Goal: Contribute content: Contribute content

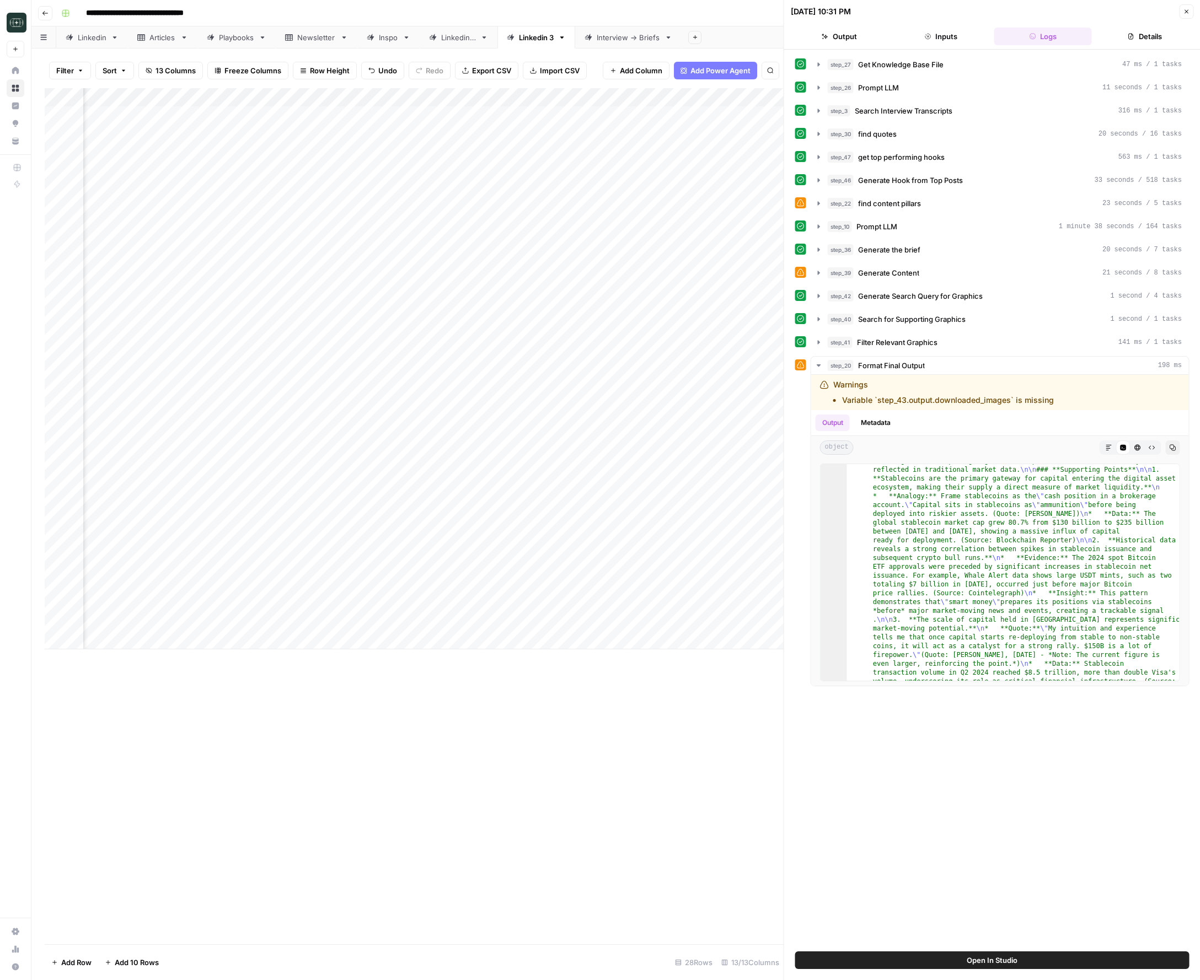
scroll to position [272, 0]
click at [1185, 8] on icon "button" at bounding box center [1186, 11] width 7 height 7
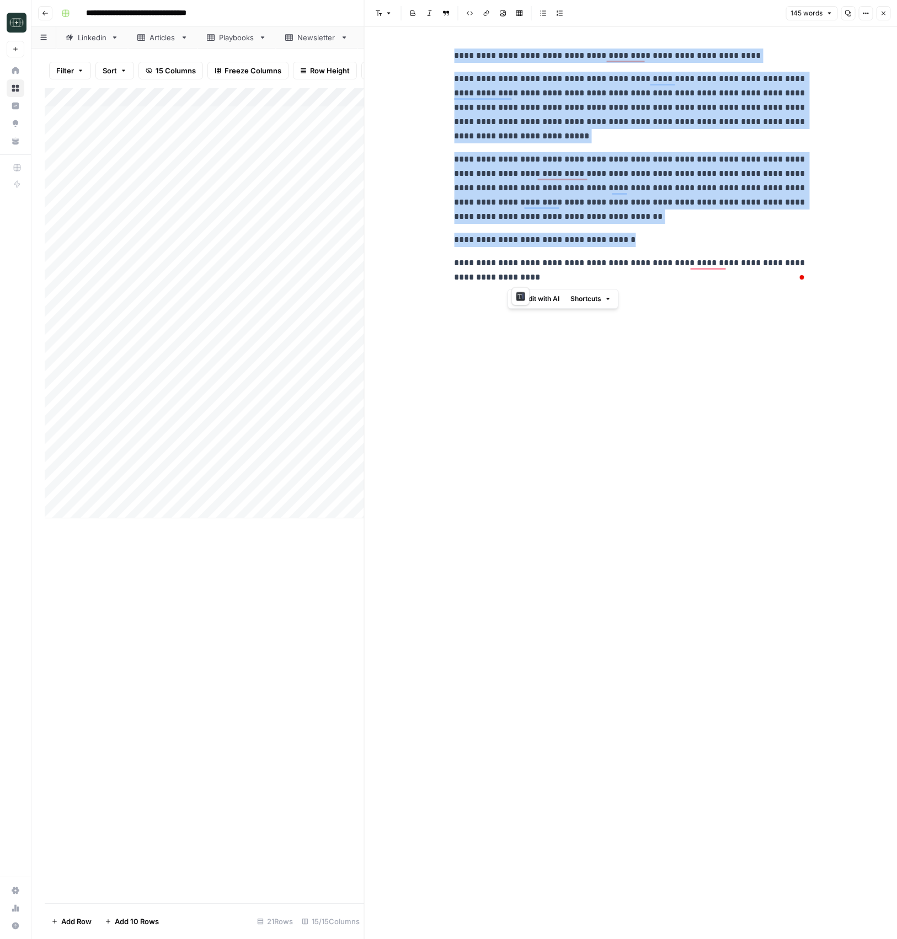
click at [39, 10] on button "Go back" at bounding box center [45, 13] width 14 height 14
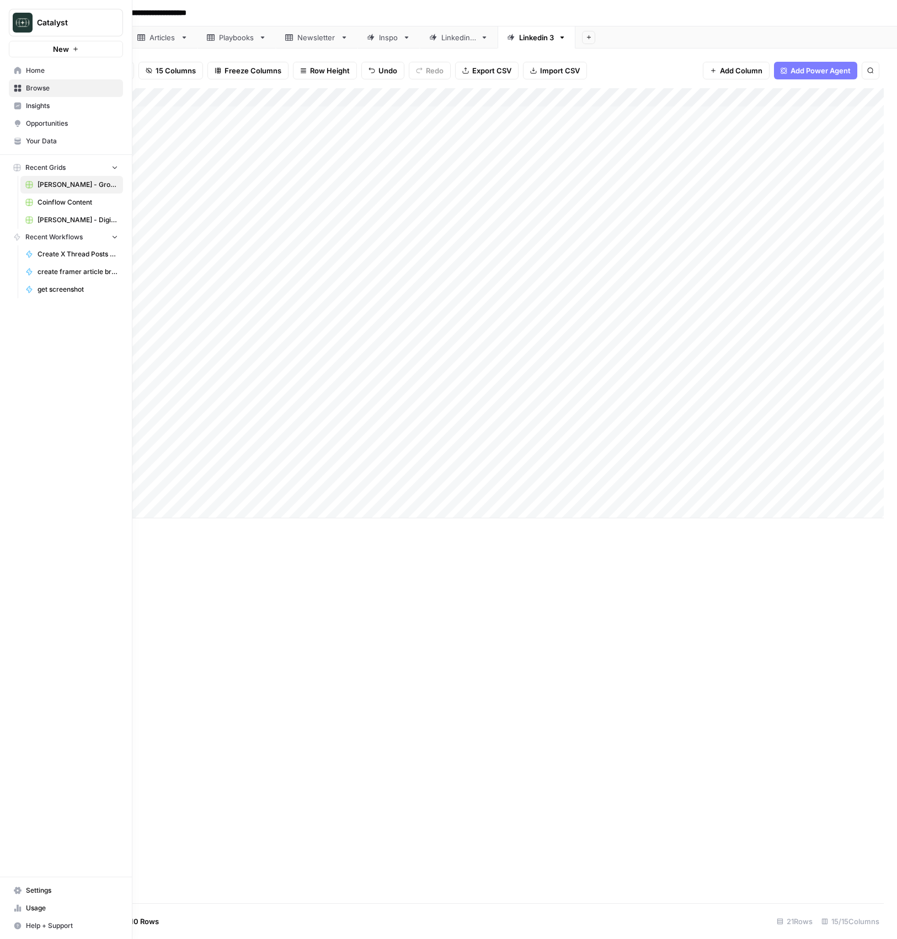
click at [20, 67] on icon at bounding box center [18, 71] width 8 height 8
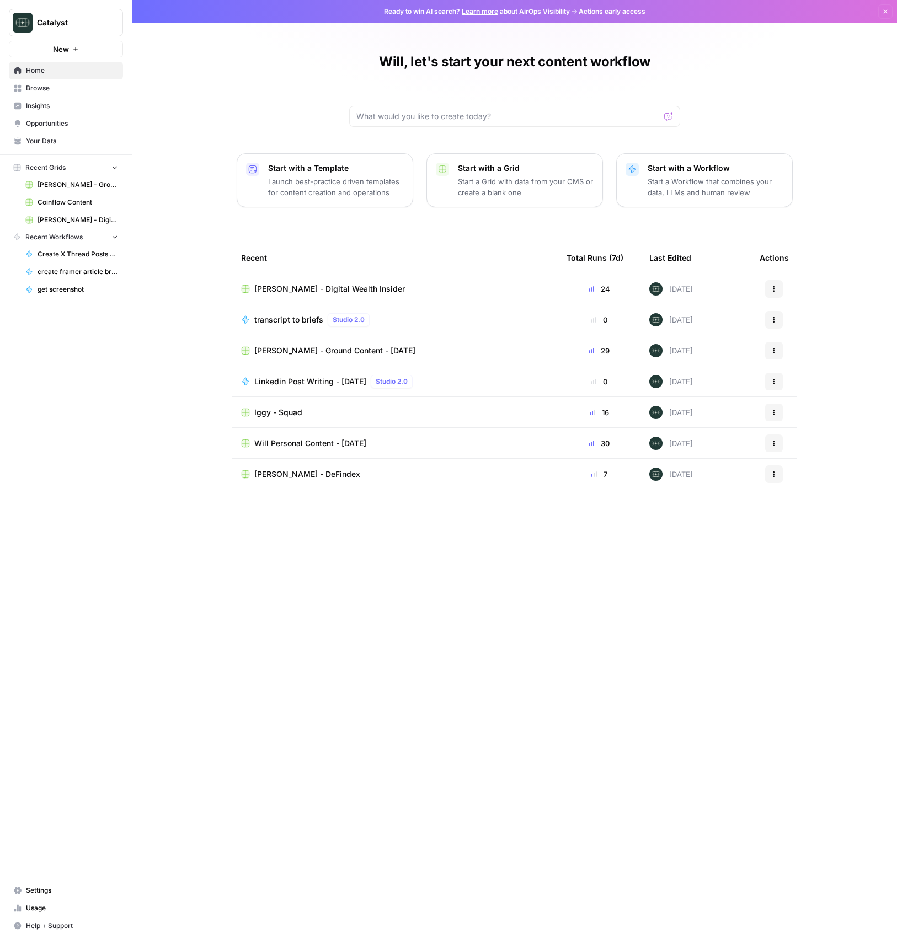
click at [49, 141] on span "Your Data" at bounding box center [72, 141] width 92 height 10
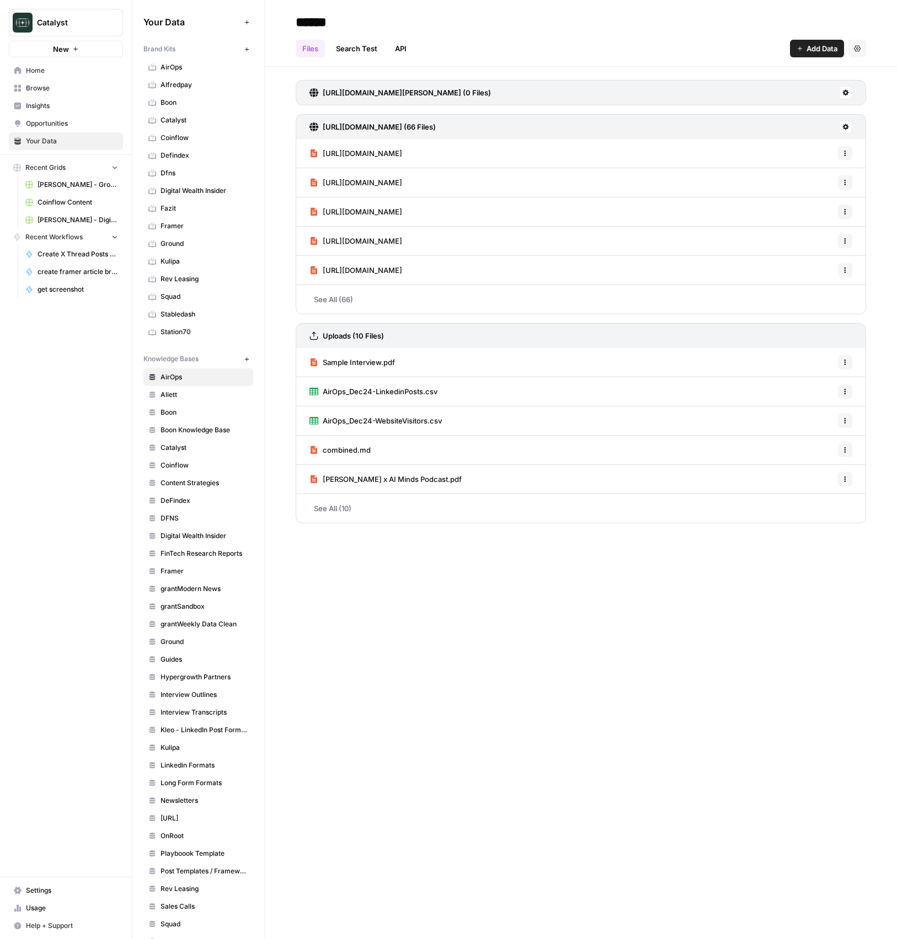
click at [45, 76] on link "Home" at bounding box center [66, 71] width 114 height 18
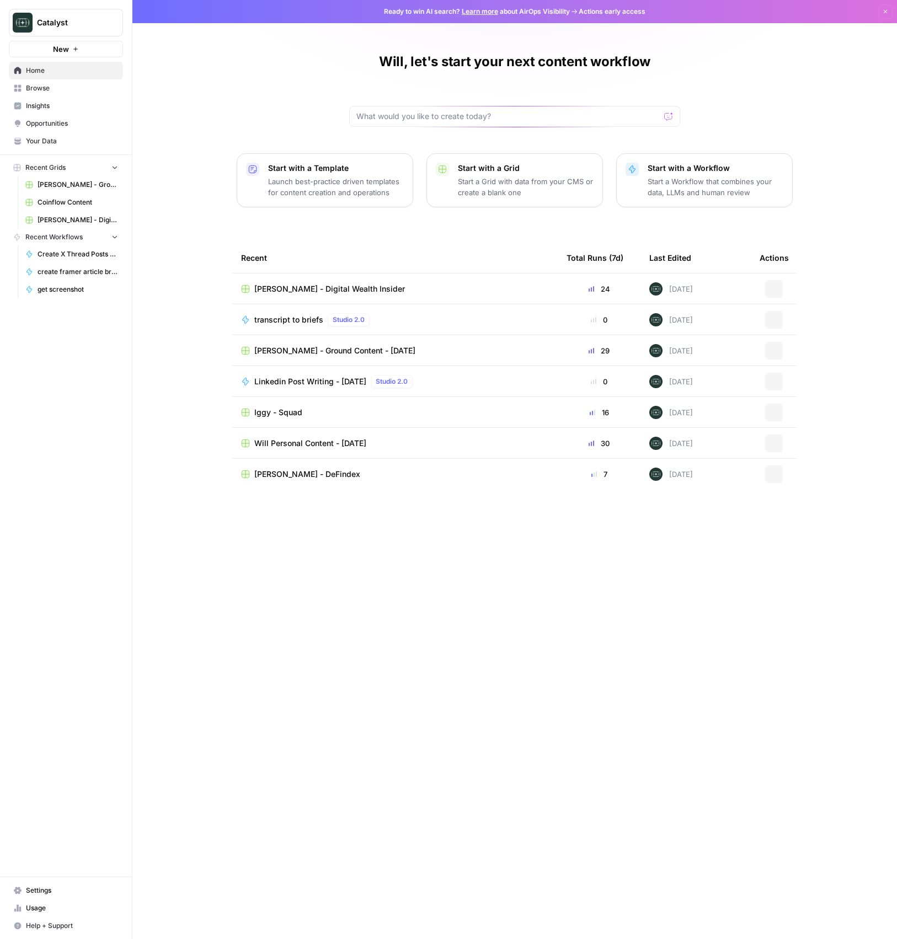
click at [44, 87] on span "Browse" at bounding box center [72, 88] width 92 height 10
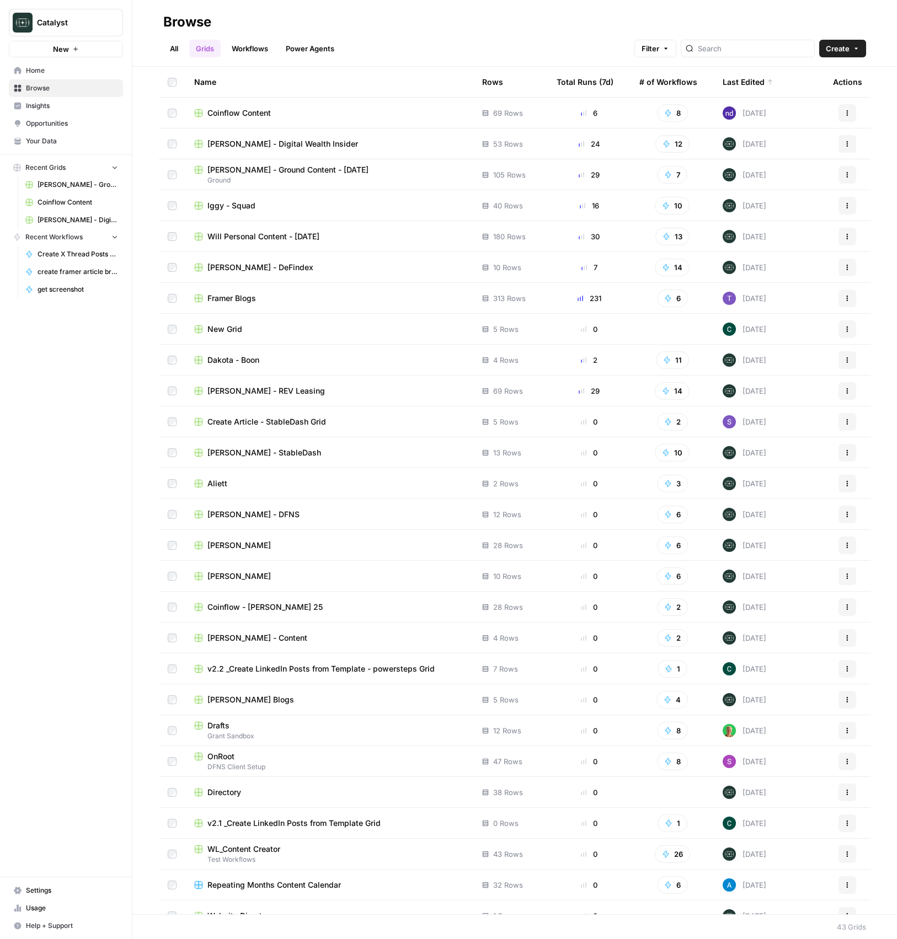
click at [256, 392] on span "[PERSON_NAME] - REV Leasing" at bounding box center [265, 390] width 117 height 11
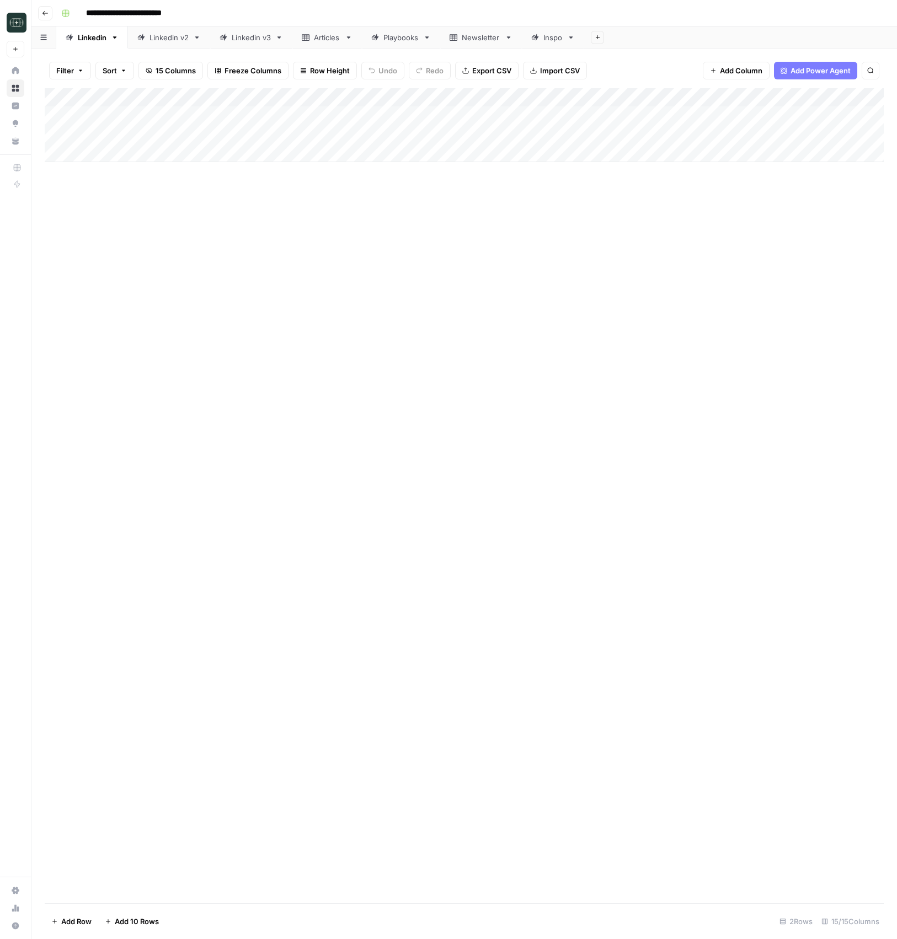
click at [248, 39] on div "Linkedin v3" at bounding box center [251, 37] width 39 height 11
type input "**********"
click at [47, 14] on icon "button" at bounding box center [45, 13] width 7 height 7
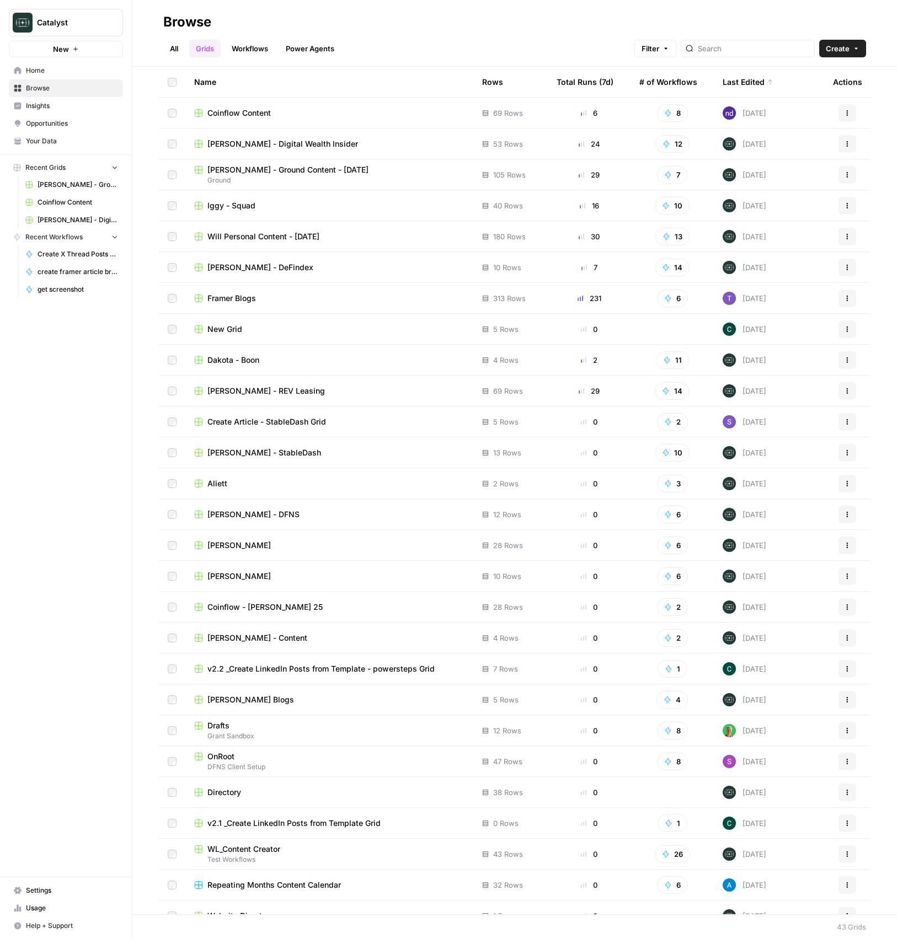
click at [258, 265] on span "Esteban Iglesias - DeFindex" at bounding box center [260, 267] width 106 height 11
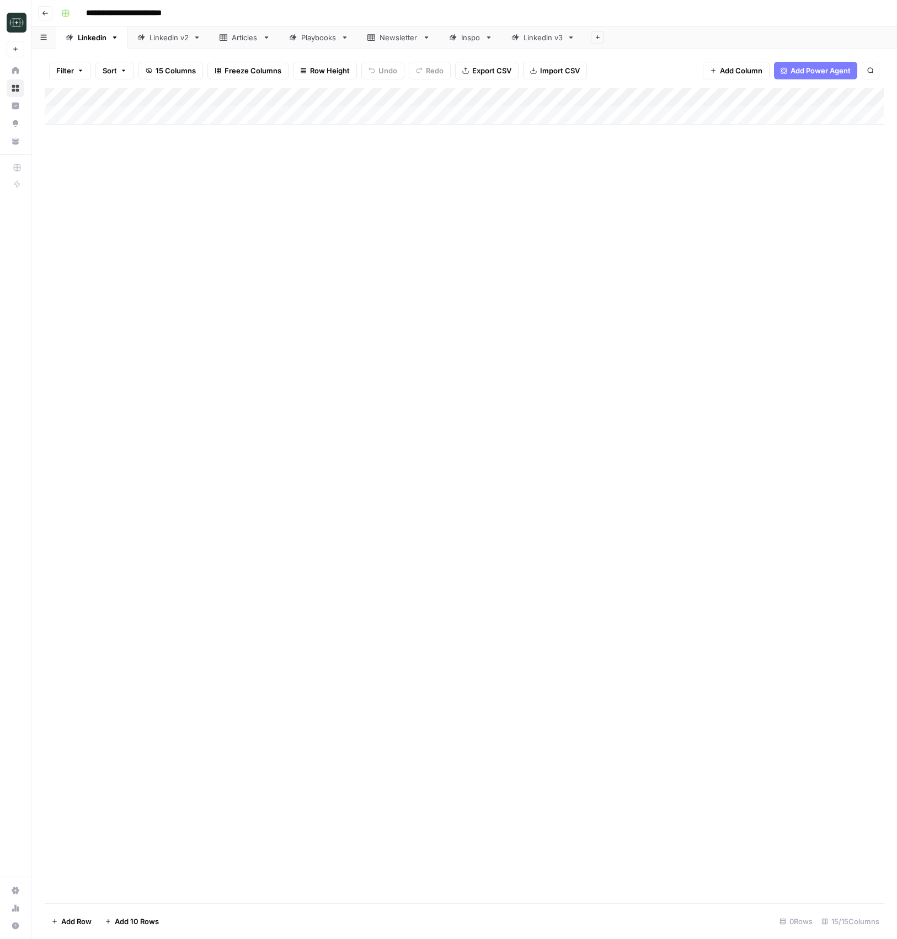
click at [532, 43] on link "Linkedin v3" at bounding box center [543, 37] width 82 height 22
click at [427, 209] on div "Add Column" at bounding box center [464, 162] width 839 height 149
click at [324, 232] on div "Add Column" at bounding box center [464, 162] width 839 height 149
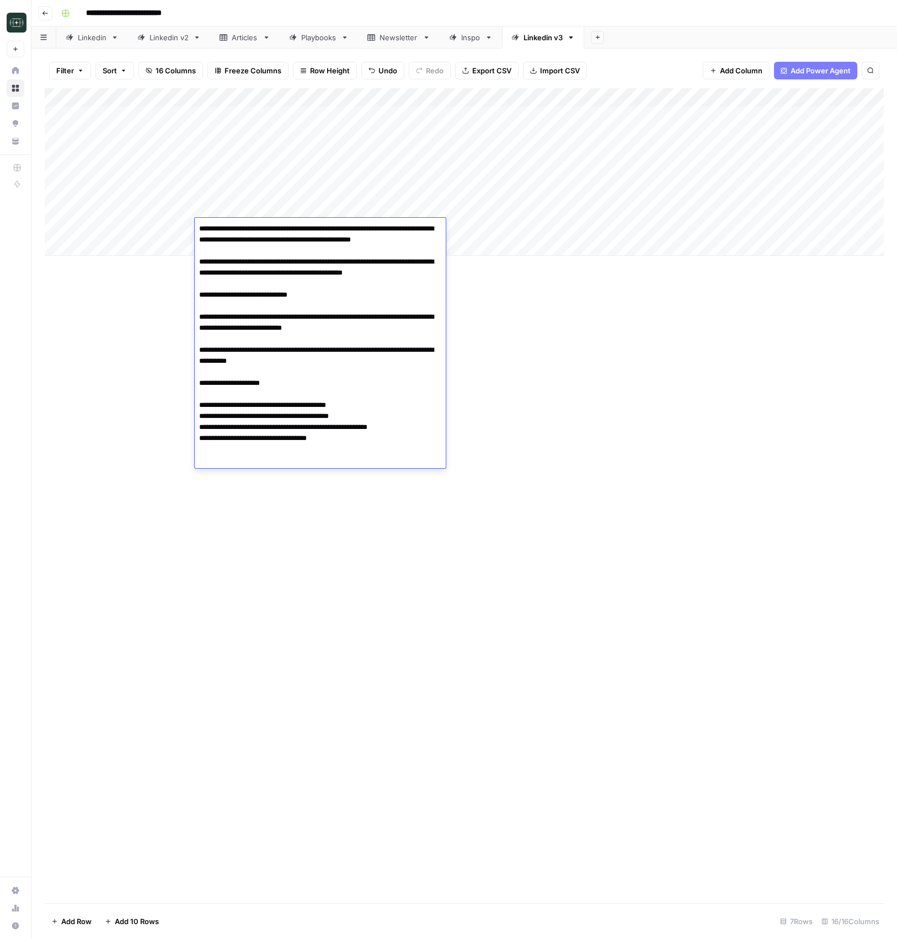
click at [620, 368] on div "Add Column" at bounding box center [464, 495] width 839 height 815
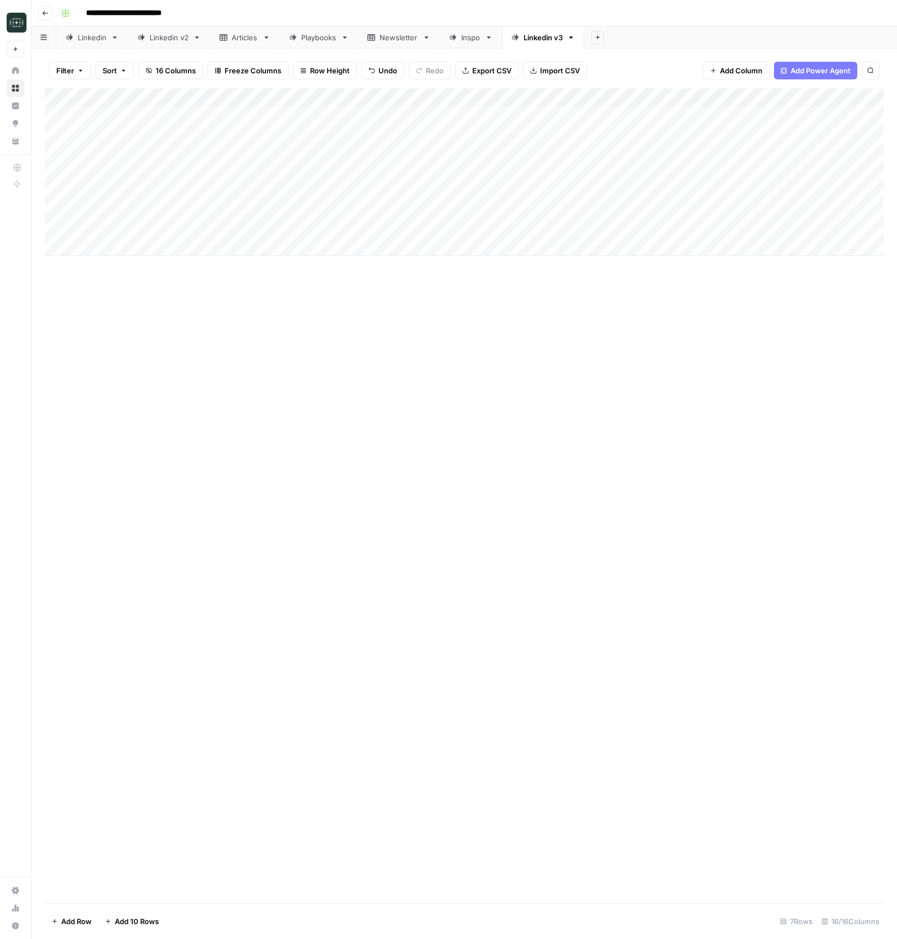
click at [597, 232] on div "Add Column" at bounding box center [464, 172] width 839 height 168
click at [604, 293] on button "Medium ( 120-200 words)" at bounding box center [595, 290] width 97 height 13
click at [714, 230] on div "Add Column" at bounding box center [464, 172] width 839 height 168
click at [257, 253] on div "Add Column" at bounding box center [464, 172] width 839 height 168
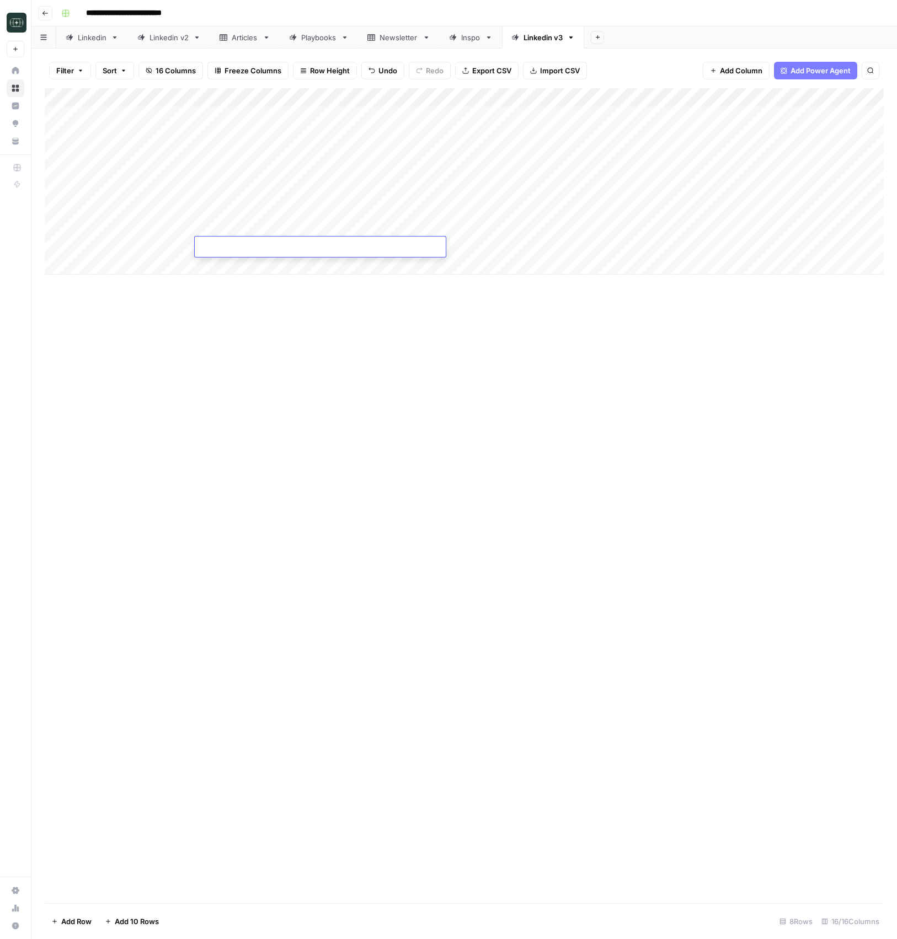
type textarea "**********"
drag, startPoint x: 666, startPoint y: 394, endPoint x: 595, endPoint y: 290, distance: 125.4
click at [664, 391] on div "Add Column" at bounding box center [464, 495] width 839 height 815
click at [587, 242] on div "Add Column" at bounding box center [464, 181] width 839 height 186
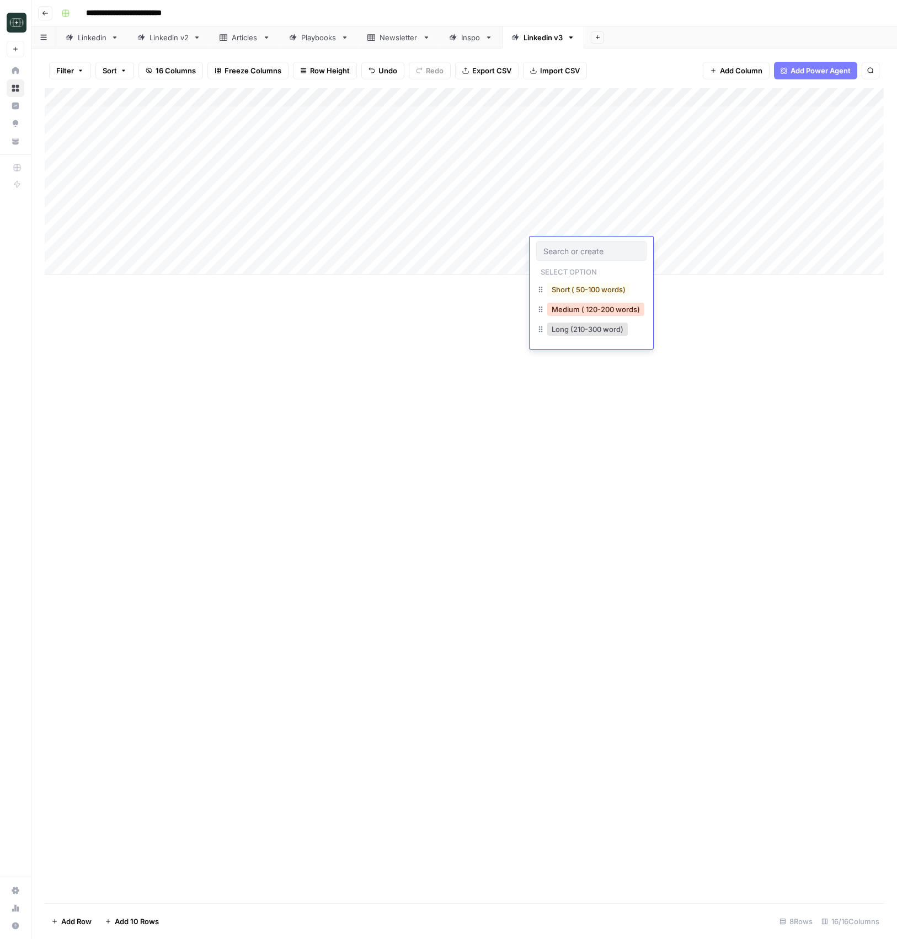
click at [602, 307] on button "Medium ( 120-200 words)" at bounding box center [595, 309] width 97 height 13
click at [672, 248] on div "Add Column" at bounding box center [464, 181] width 839 height 186
click at [310, 260] on div "Add Column" at bounding box center [464, 181] width 839 height 186
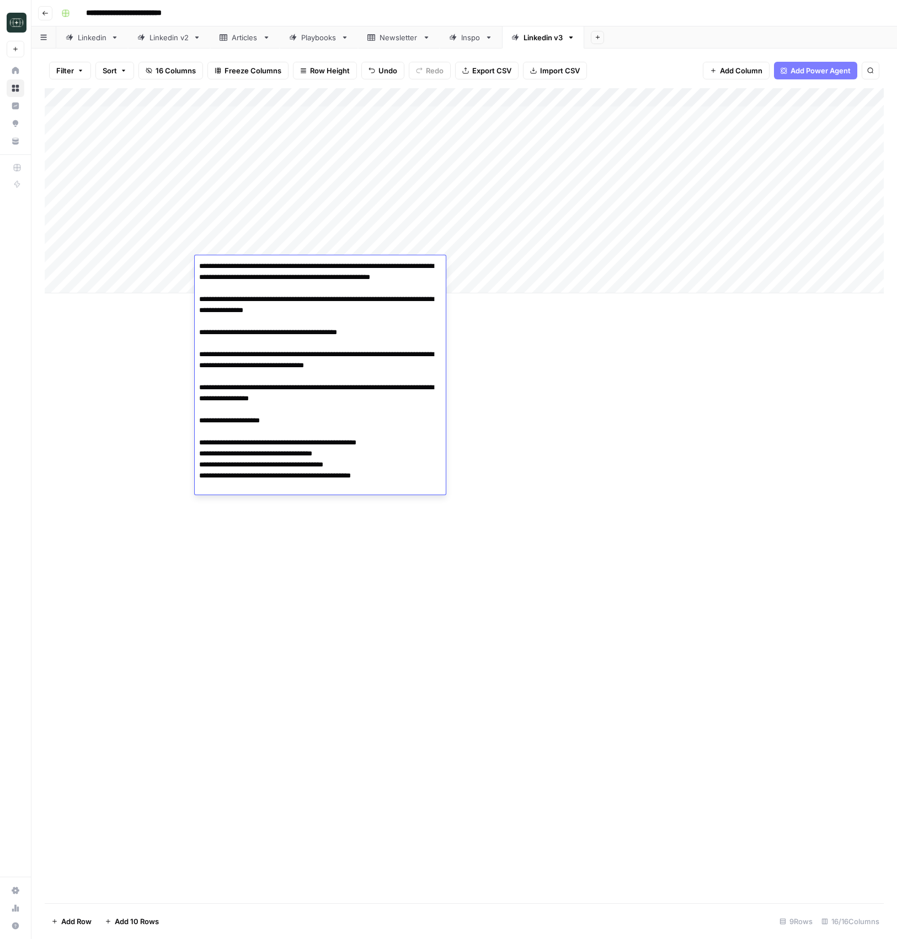
drag, startPoint x: 650, startPoint y: 410, endPoint x: 617, endPoint y: 347, distance: 71.0
click at [650, 410] on div "Add Column" at bounding box center [464, 495] width 839 height 815
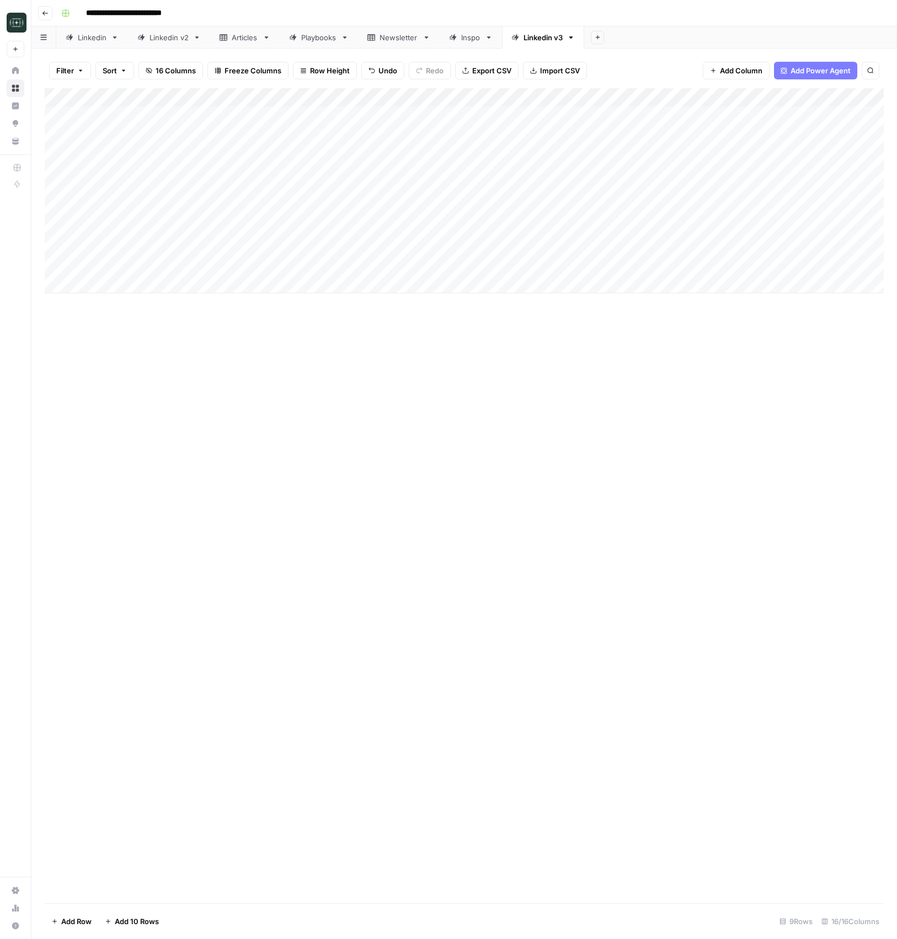
click at [589, 254] on div "Add Column" at bounding box center [464, 190] width 839 height 205
click at [587, 263] on div "Add Column" at bounding box center [464, 190] width 839 height 205
click at [594, 326] on button "Medium ( 120-200 words)" at bounding box center [595, 327] width 97 height 13
click at [677, 260] on div "Add Column" at bounding box center [464, 190] width 839 height 205
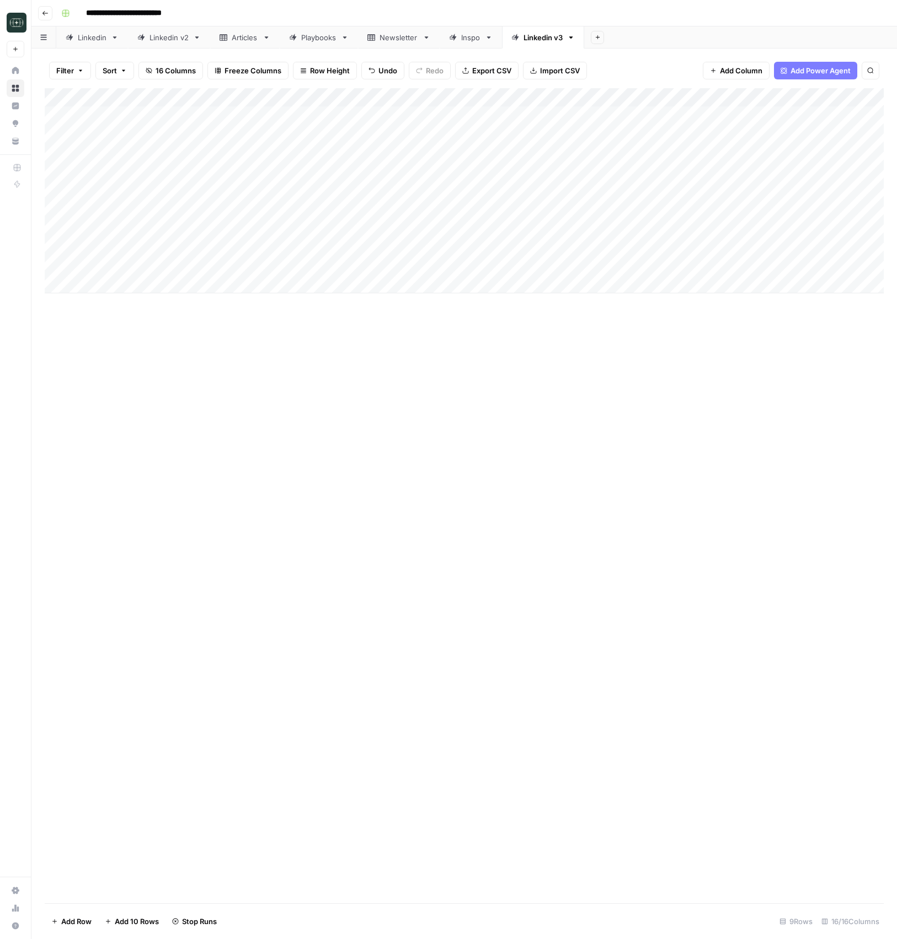
click at [277, 286] on div "Add Column" at bounding box center [464, 190] width 839 height 205
click at [291, 285] on div "Add Column" at bounding box center [464, 200] width 839 height 224
click at [620, 428] on div "Add Column" at bounding box center [464, 495] width 839 height 815
click at [602, 284] on div "Add Column" at bounding box center [464, 200] width 839 height 224
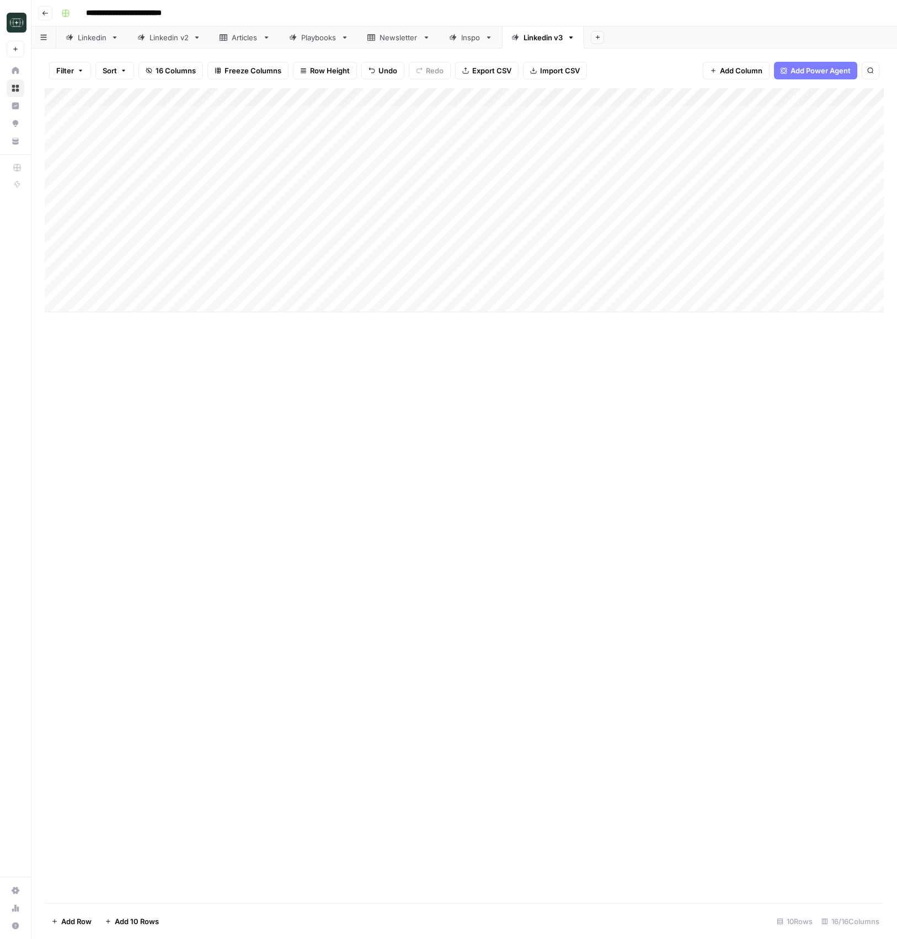
click at [602, 284] on div "Add Column" at bounding box center [464, 200] width 839 height 224
click at [604, 346] on button "Medium ( 120-200 words)" at bounding box center [595, 346] width 97 height 13
click at [671, 285] on div "Add Column" at bounding box center [464, 200] width 839 height 224
click at [433, 287] on div "Add Column" at bounding box center [464, 200] width 839 height 224
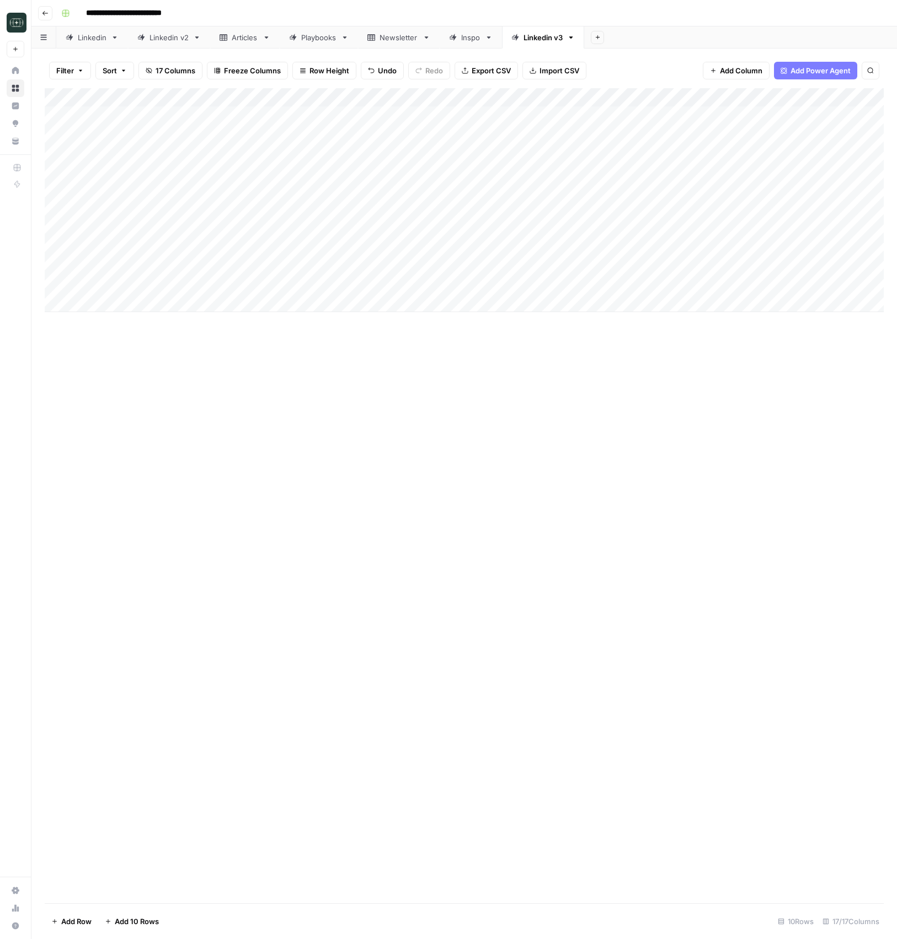
click at [429, 264] on div "Add Column" at bounding box center [464, 200] width 839 height 224
click at [336, 303] on div "Add Column" at bounding box center [464, 200] width 839 height 224
type textarea "**********"
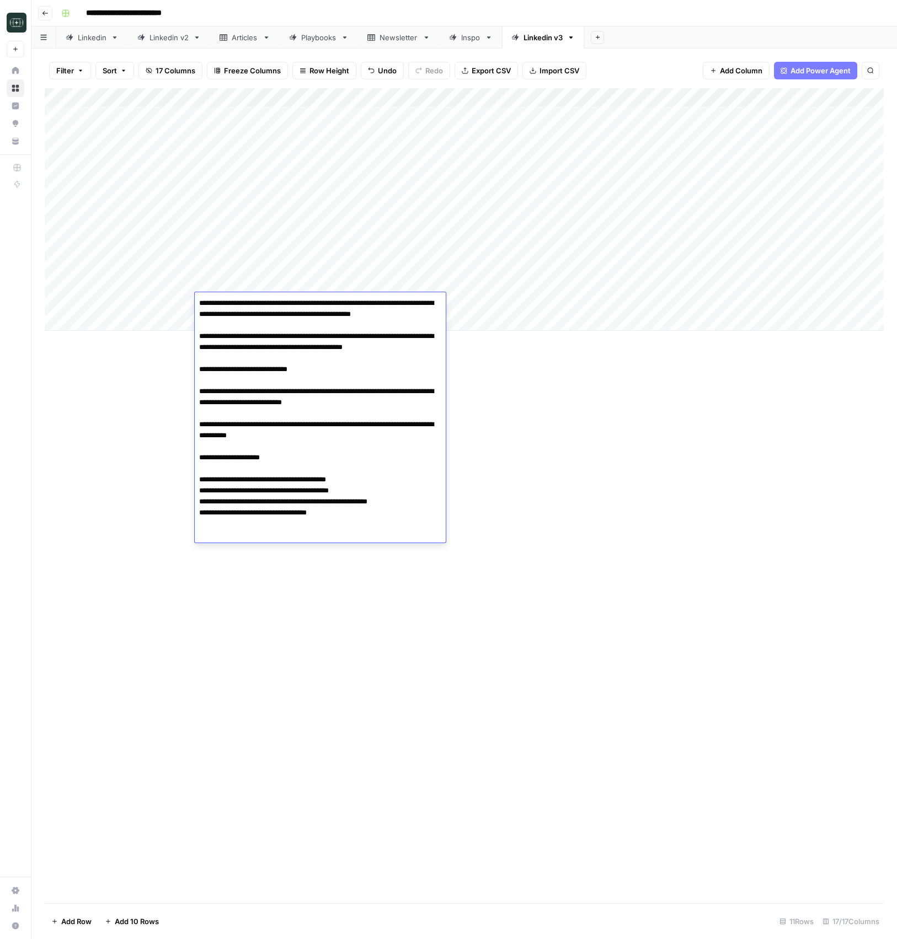
click at [549, 427] on div "Add Column" at bounding box center [464, 495] width 839 height 815
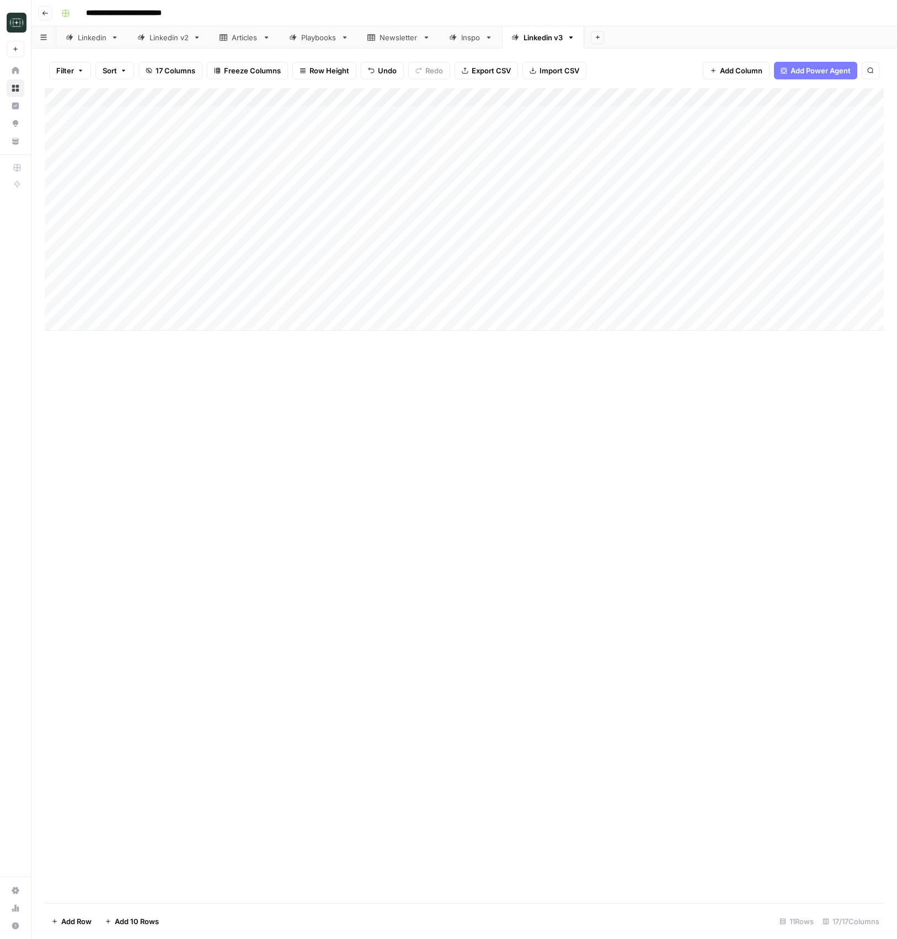
click at [592, 307] on div "Add Column" at bounding box center [464, 209] width 839 height 243
click at [604, 363] on button "Medium ( 120-200 words)" at bounding box center [595, 365] width 97 height 13
click at [701, 307] on div "Add Column" at bounding box center [464, 209] width 839 height 243
drag, startPoint x: 357, startPoint y: 331, endPoint x: 340, endPoint y: 329, distance: 16.7
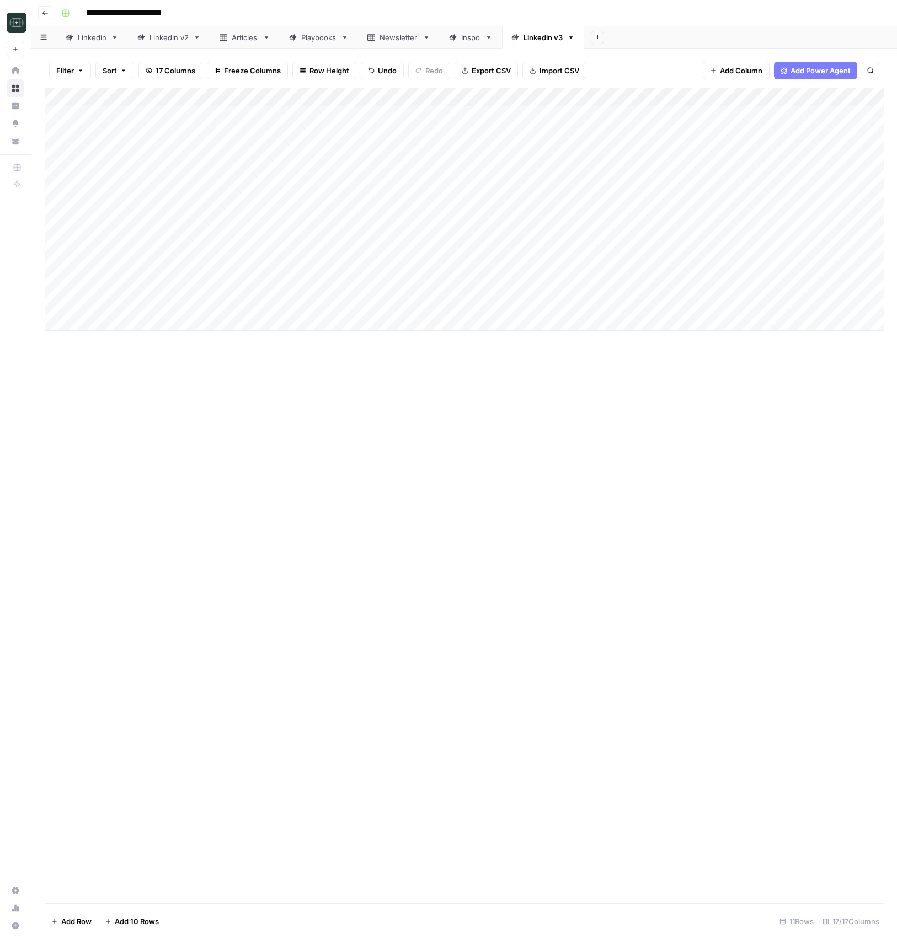
click at [357, 331] on div "Add Column" at bounding box center [464, 495] width 839 height 815
click at [308, 323] on div "Add Column" at bounding box center [464, 209] width 839 height 243
type textarea "**********"
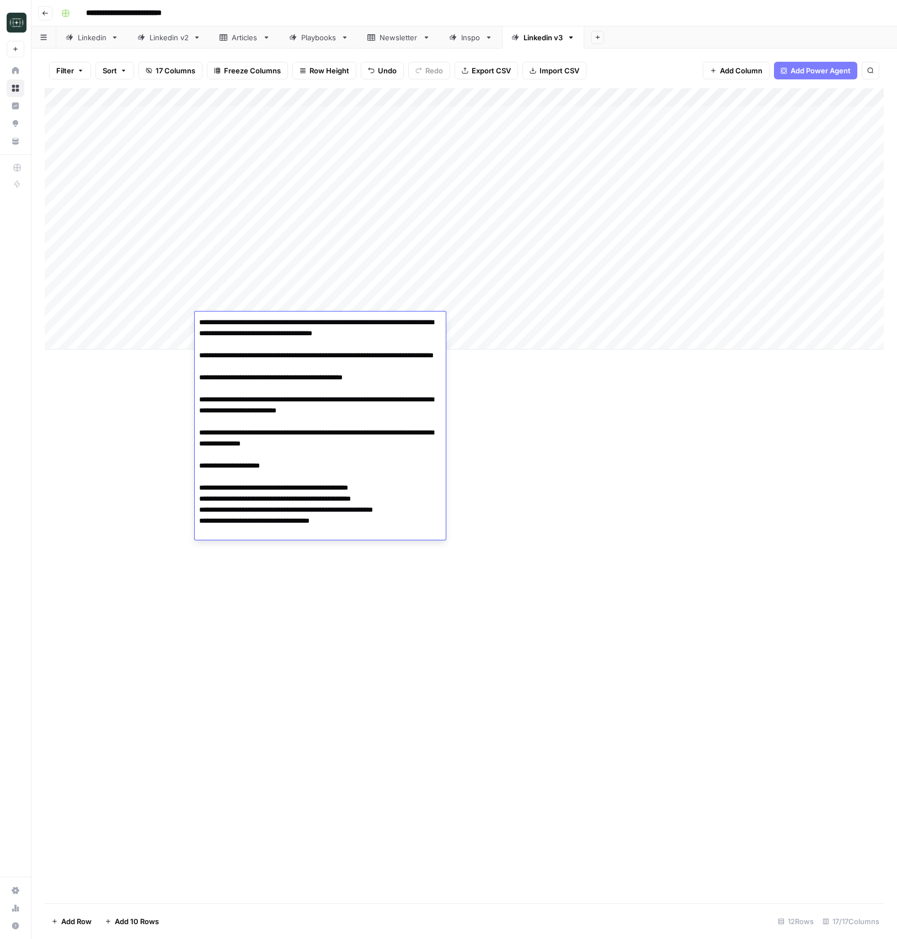
click at [593, 320] on div "Add Column" at bounding box center [464, 218] width 839 height 261
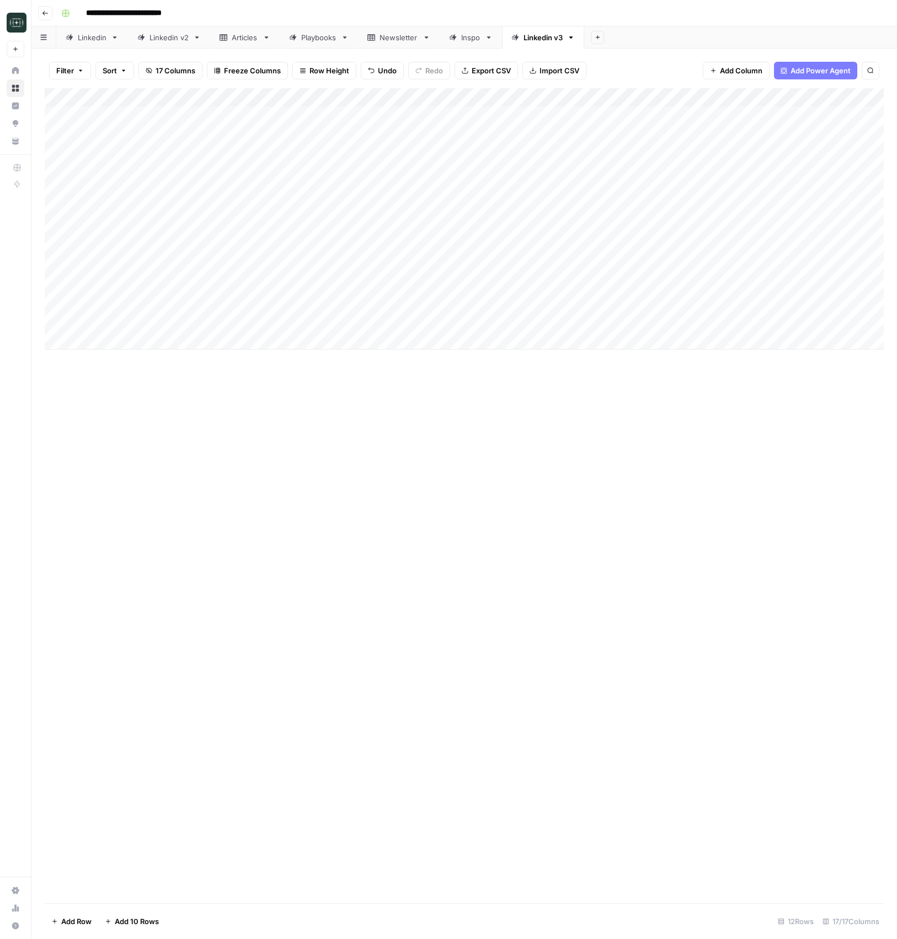
click at [593, 320] on div "Add Column" at bounding box center [464, 218] width 839 height 261
click at [590, 382] on button "Medium ( 120-200 words)" at bounding box center [595, 384] width 97 height 13
click at [676, 317] on div "Add Column" at bounding box center [464, 218] width 839 height 261
click at [419, 229] on div "Add Column" at bounding box center [464, 218] width 839 height 261
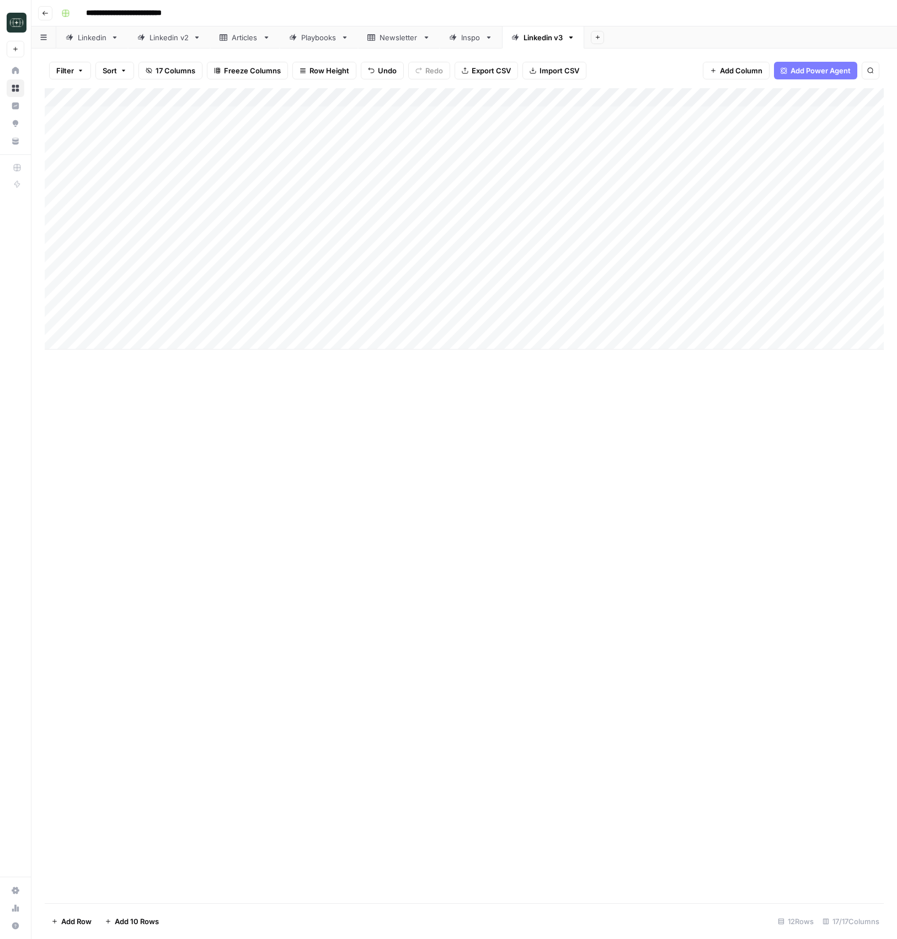
click at [366, 291] on div "Add Column" at bounding box center [464, 218] width 839 height 261
click at [343, 225] on div "Add Column" at bounding box center [464, 218] width 839 height 261
click at [814, 229] on div "Add Column" at bounding box center [464, 218] width 839 height 261
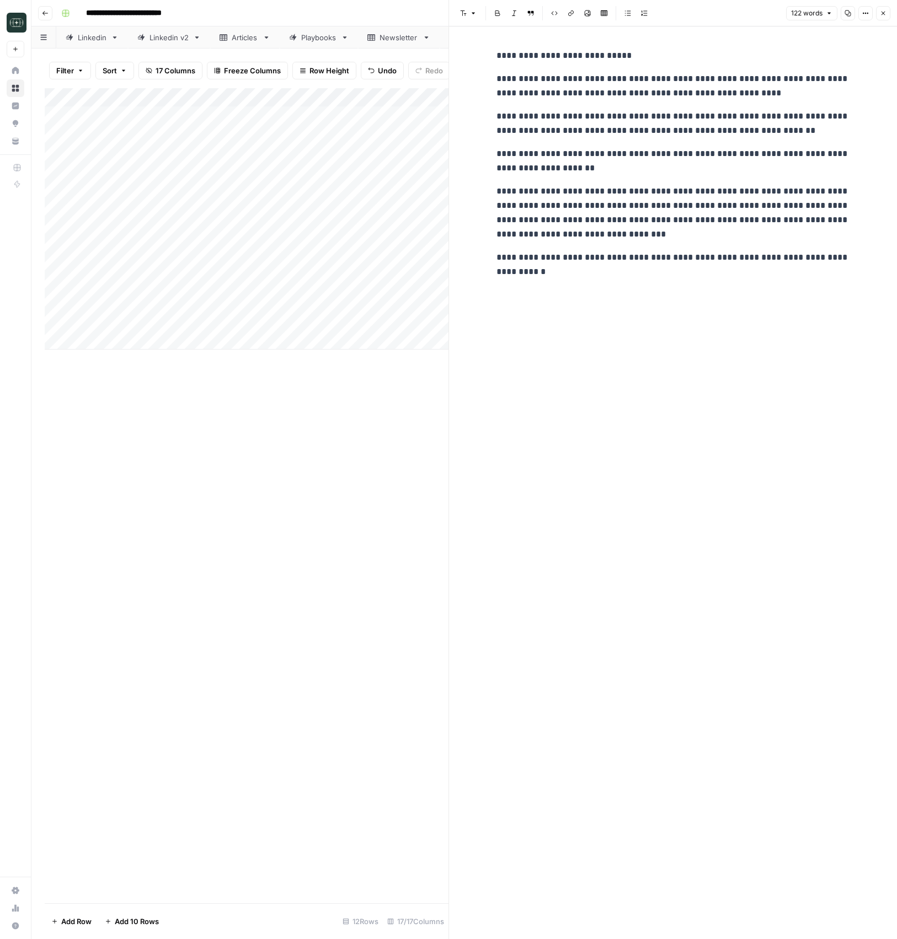
click at [889, 15] on button "Close" at bounding box center [883, 13] width 14 height 14
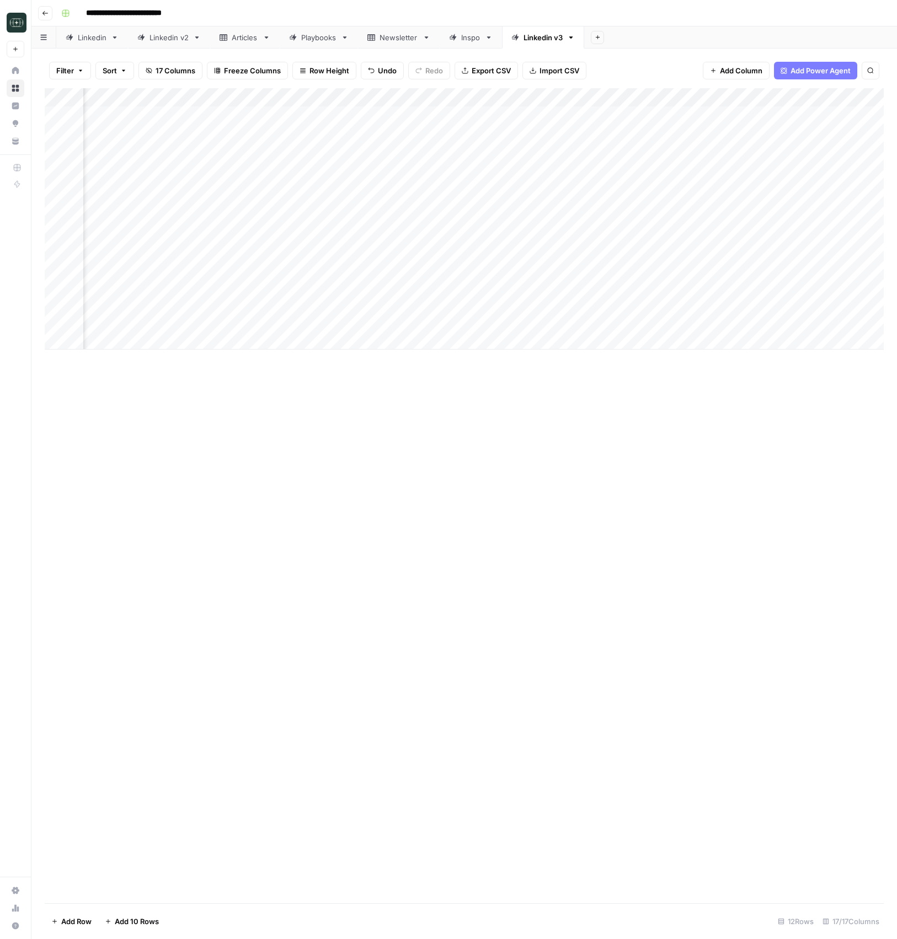
scroll to position [0, 680]
click at [753, 227] on div "Add Column" at bounding box center [464, 218] width 839 height 261
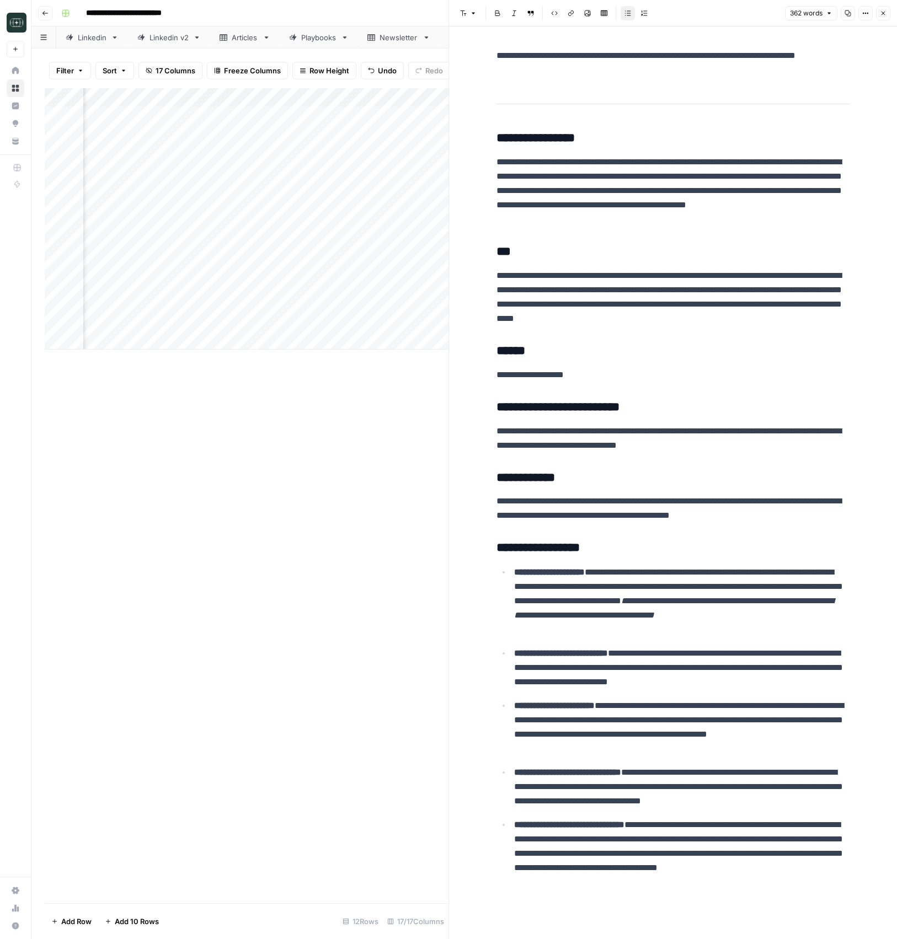
click at [882, 14] on icon "button" at bounding box center [882, 13] width 7 height 7
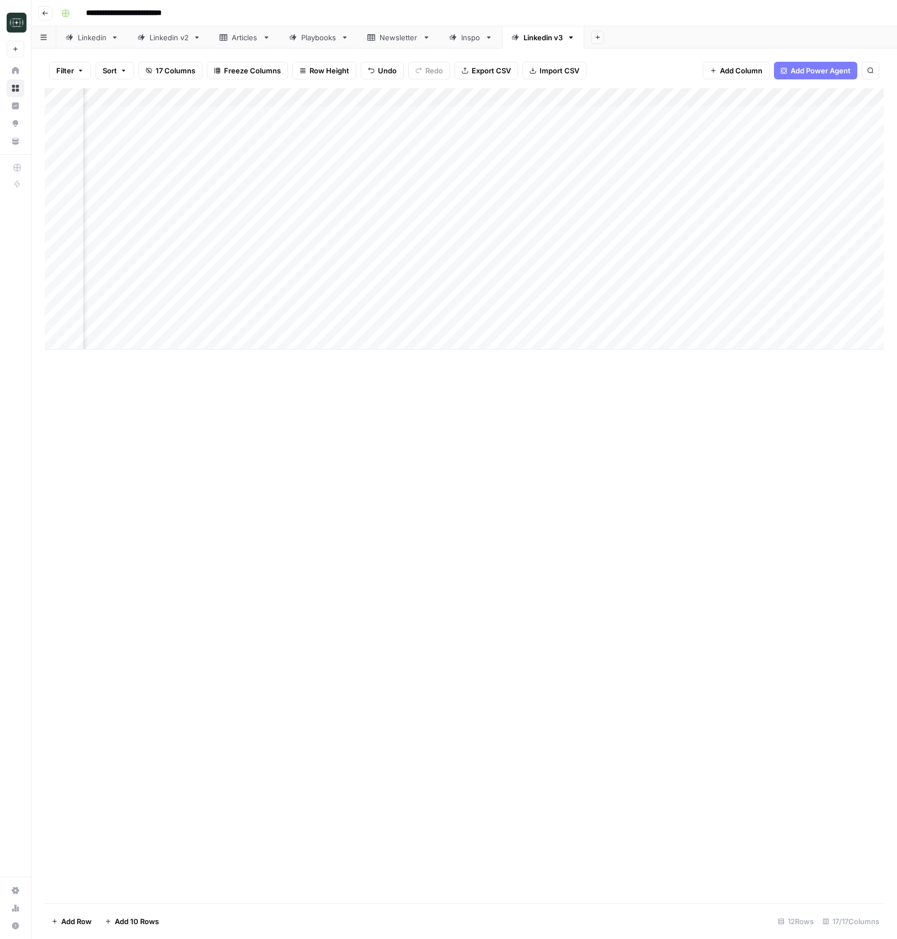
scroll to position [0, 1043]
click at [713, 226] on div "Add Column" at bounding box center [464, 218] width 839 height 261
click at [334, 342] on div "Add Column" at bounding box center [464, 218] width 839 height 261
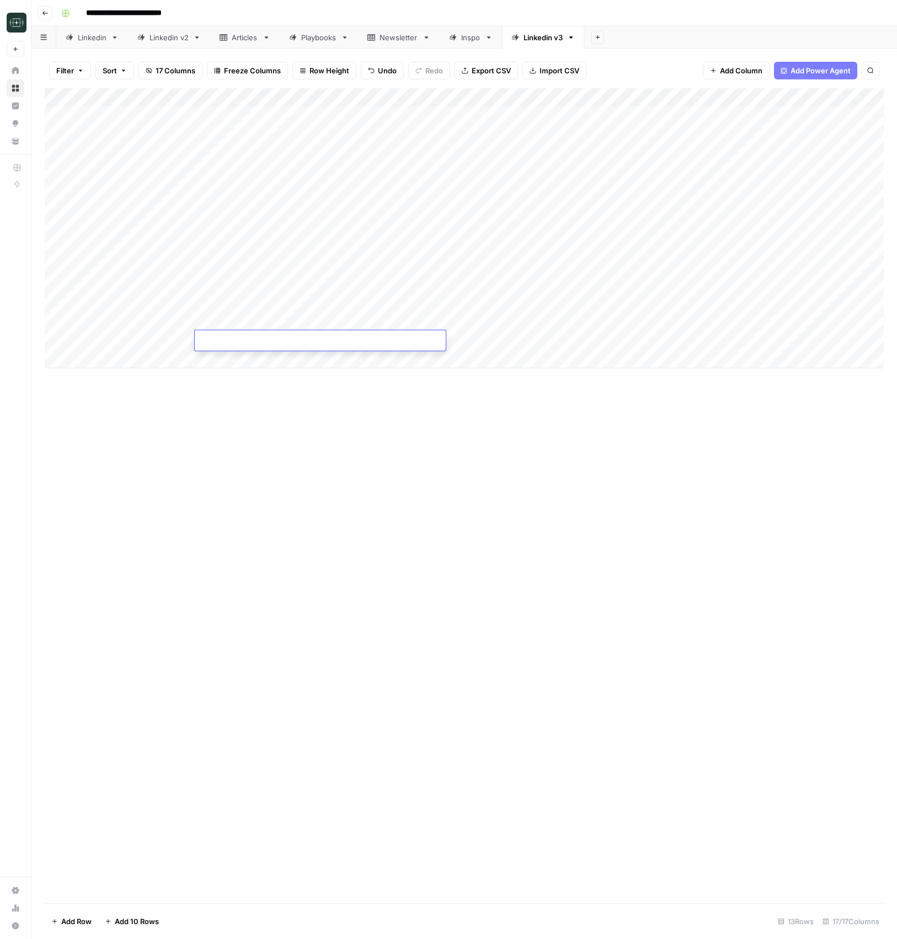
type textarea "**********"
click at [603, 481] on div "Add Column" at bounding box center [464, 495] width 839 height 815
click at [589, 339] on div "Add Column" at bounding box center [464, 228] width 839 height 280
click at [602, 403] on button "Medium ( 120-200 words)" at bounding box center [595, 402] width 97 height 13
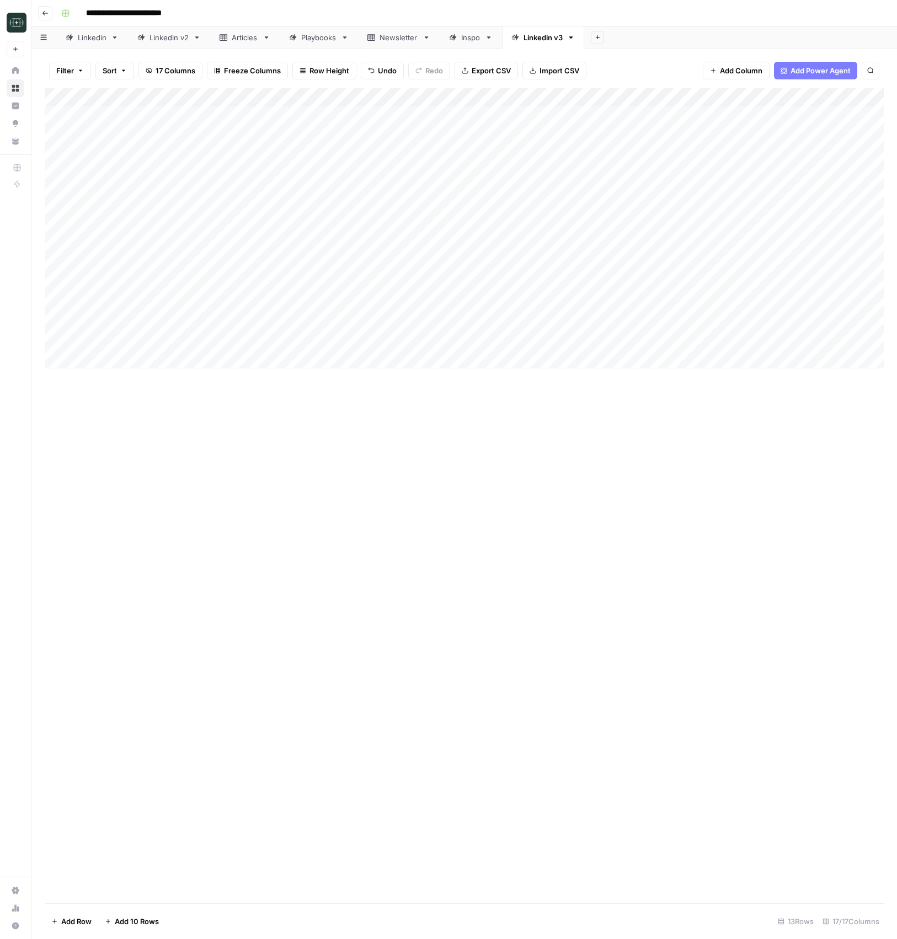
click at [710, 335] on div "Add Column" at bounding box center [464, 228] width 839 height 280
click at [364, 364] on div "Add Column" at bounding box center [464, 228] width 839 height 280
type textarea "**********"
click at [486, 441] on div "Add Column" at bounding box center [464, 495] width 839 height 815
click at [578, 362] on div "Add Column" at bounding box center [464, 237] width 839 height 299
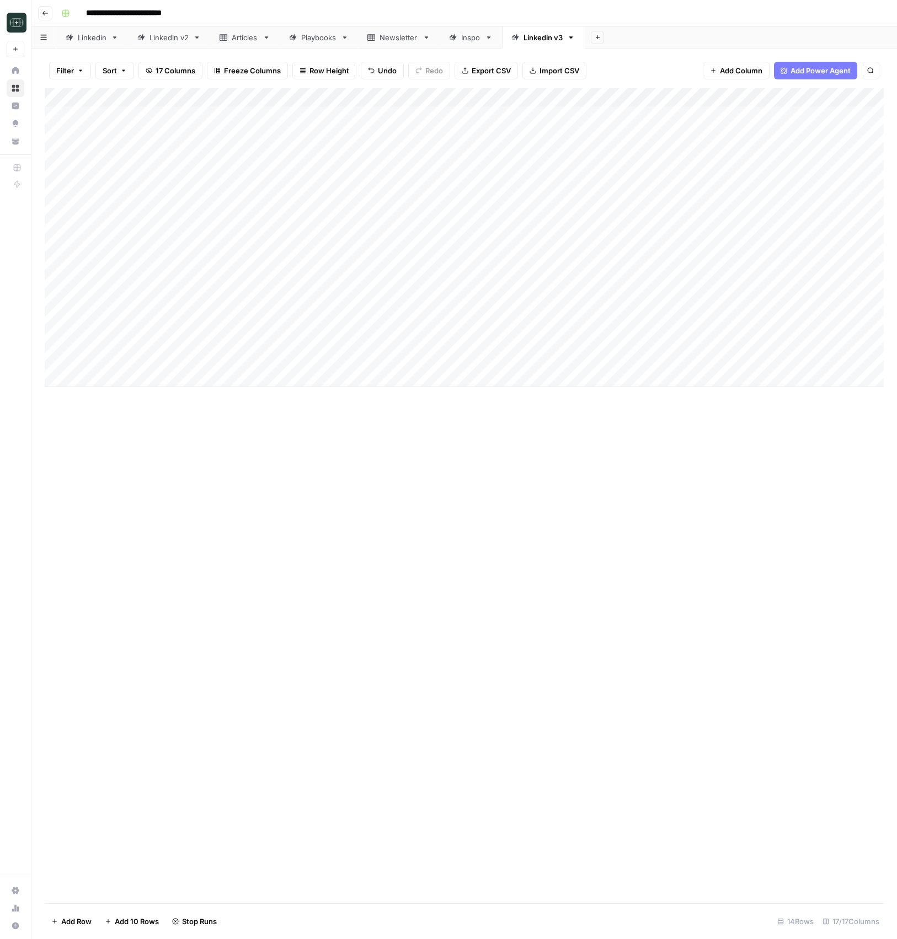
click at [578, 362] on div "Add Column" at bounding box center [464, 237] width 839 height 299
click at [576, 427] on button "Medium ( 120-200 words)" at bounding box center [595, 421] width 97 height 13
click at [672, 362] on div "Add Column" at bounding box center [464, 237] width 839 height 299
click at [330, 372] on div "Add Column" at bounding box center [464, 237] width 839 height 299
type textarea "**********"
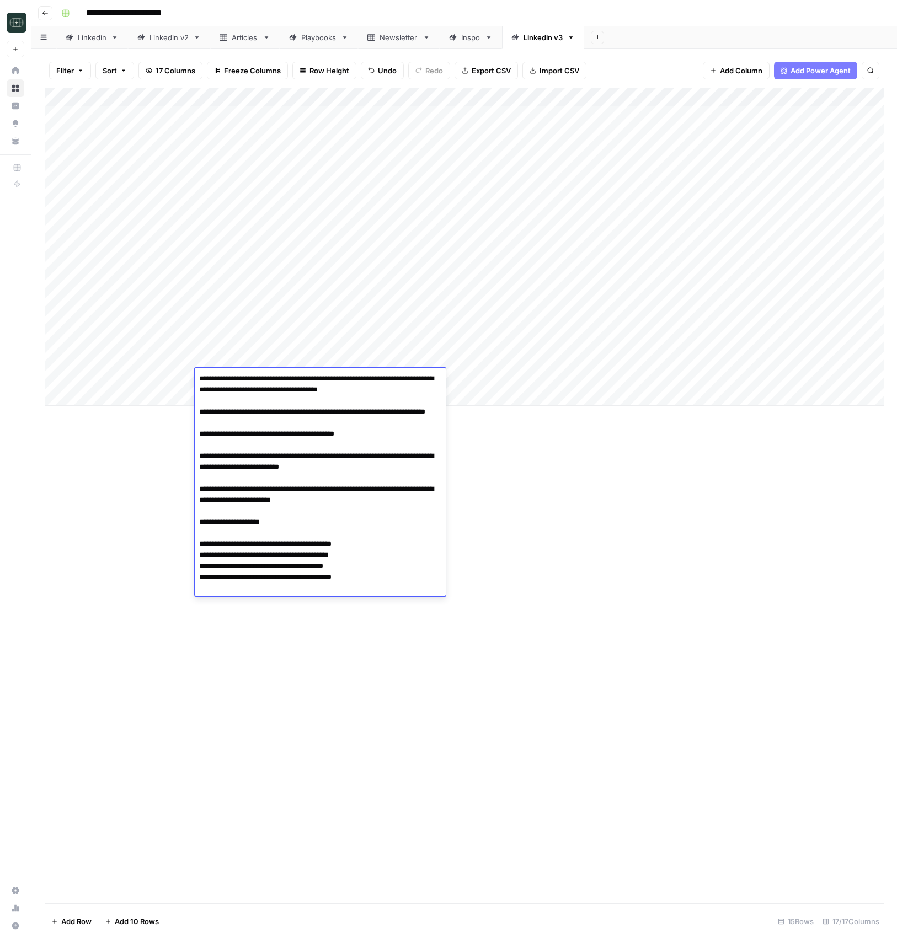
click at [556, 379] on div "Add Column" at bounding box center [464, 247] width 839 height 318
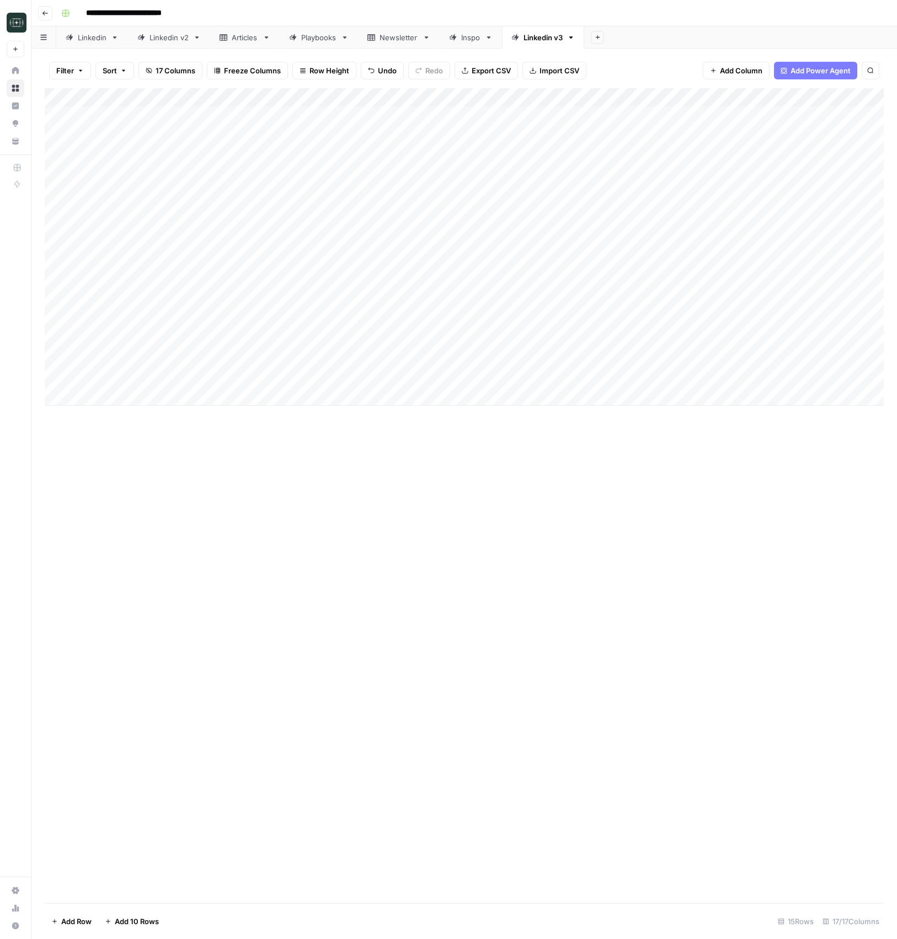
click at [556, 379] on div "Add Column" at bounding box center [464, 247] width 839 height 318
click at [583, 437] on button "Medium ( 120-200 words)" at bounding box center [595, 440] width 97 height 13
click at [695, 378] on div "Add Column" at bounding box center [464, 247] width 839 height 318
click at [335, 404] on div "Add Column" at bounding box center [464, 247] width 839 height 318
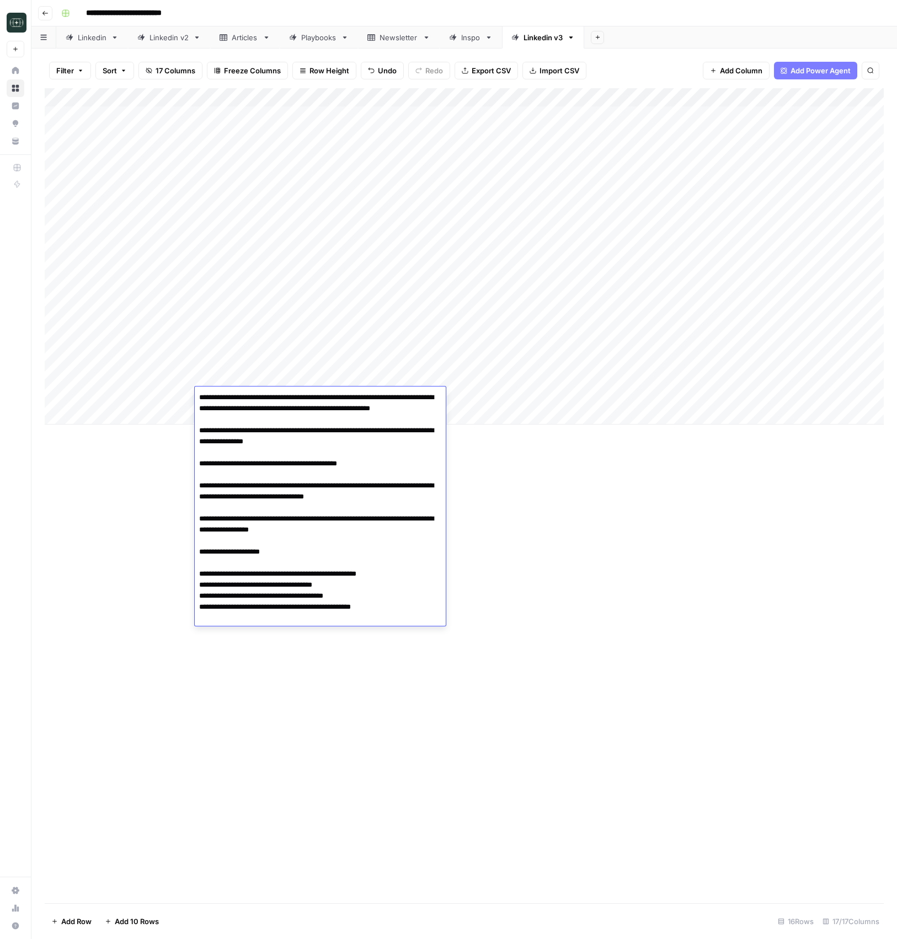
click at [546, 400] on div "Add Column" at bounding box center [464, 256] width 839 height 336
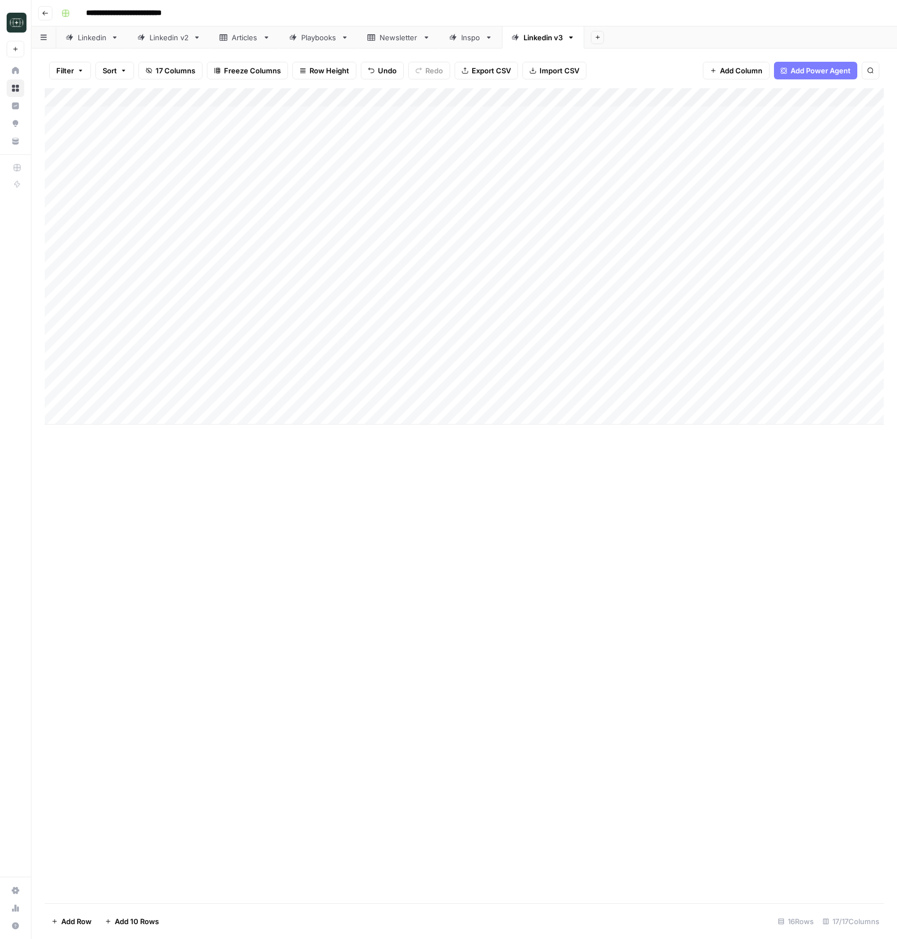
click at [546, 400] on div "Add Column" at bounding box center [464, 256] width 839 height 336
click at [558, 453] on button "Medium ( 120-200 words)" at bounding box center [595, 459] width 97 height 13
click at [671, 395] on div "Add Column" at bounding box center [464, 256] width 839 height 336
click at [325, 269] on div "Add Column" at bounding box center [464, 256] width 839 height 336
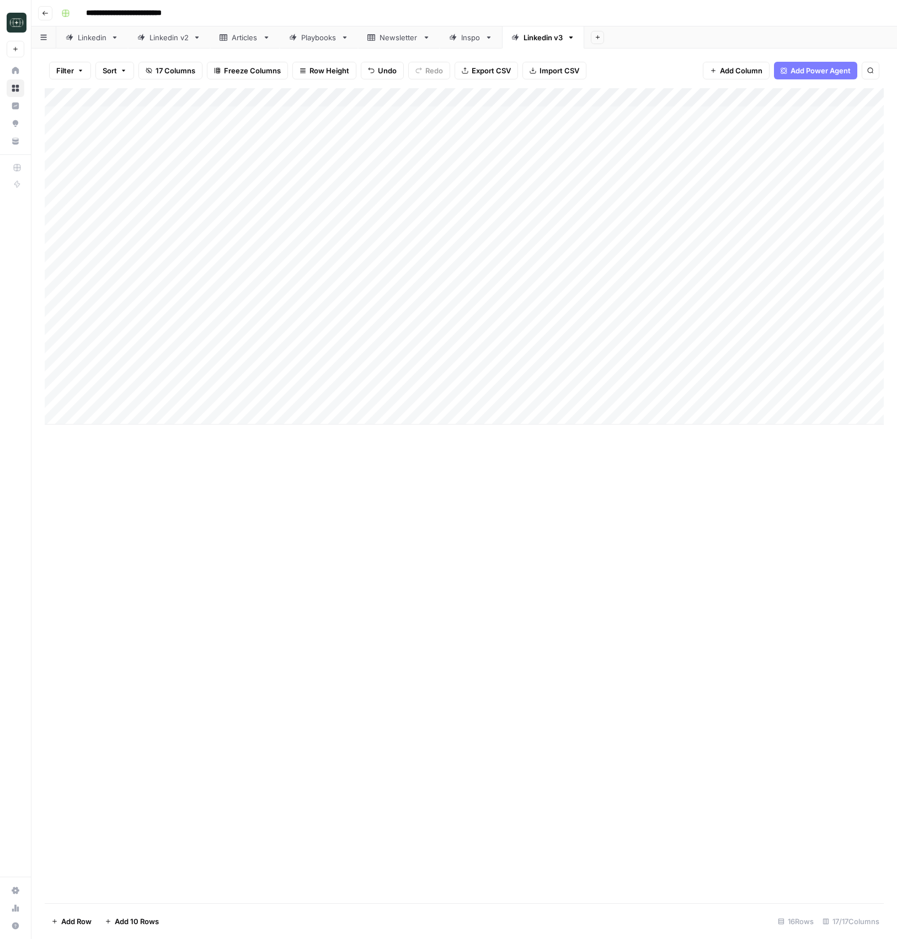
click at [328, 282] on div "Add Column" at bounding box center [464, 256] width 839 height 336
click at [329, 302] on div "Add Column" at bounding box center [464, 256] width 839 height 336
click at [151, 297] on div "Add Column" at bounding box center [464, 256] width 839 height 336
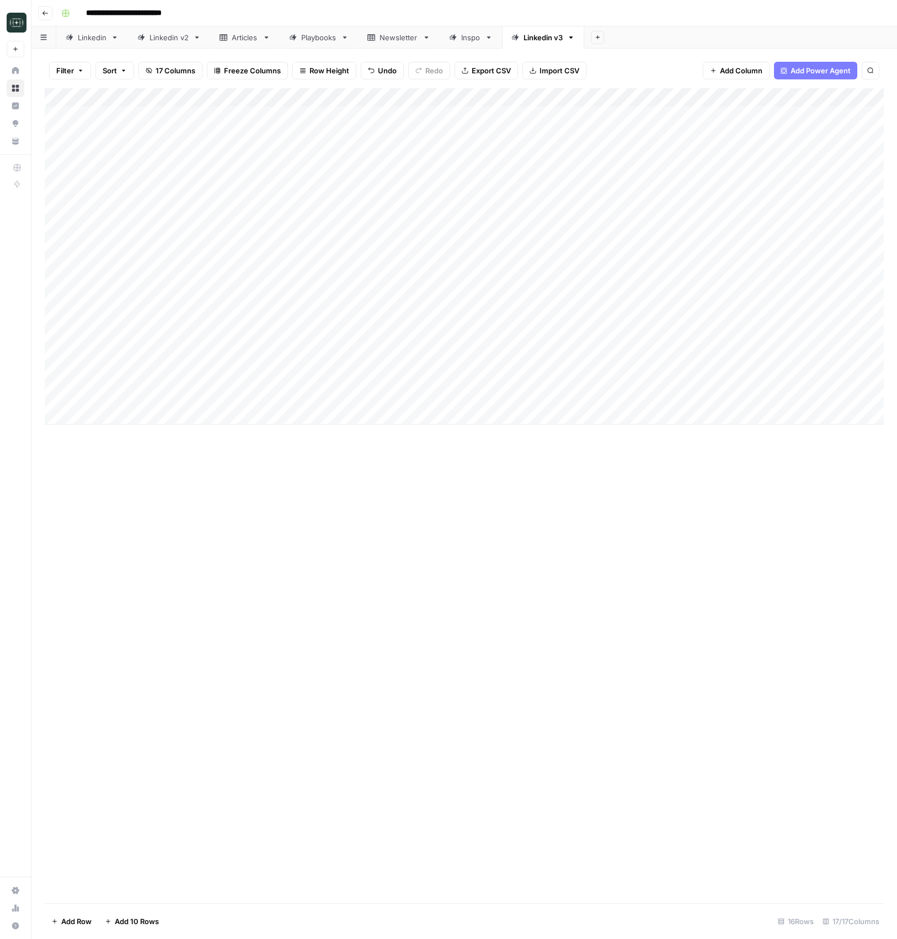
click at [151, 297] on div "Add Column" at bounding box center [464, 256] width 839 height 336
type textarea "*"
type textarea "***"
click at [373, 304] on div "Add Column" at bounding box center [464, 256] width 839 height 336
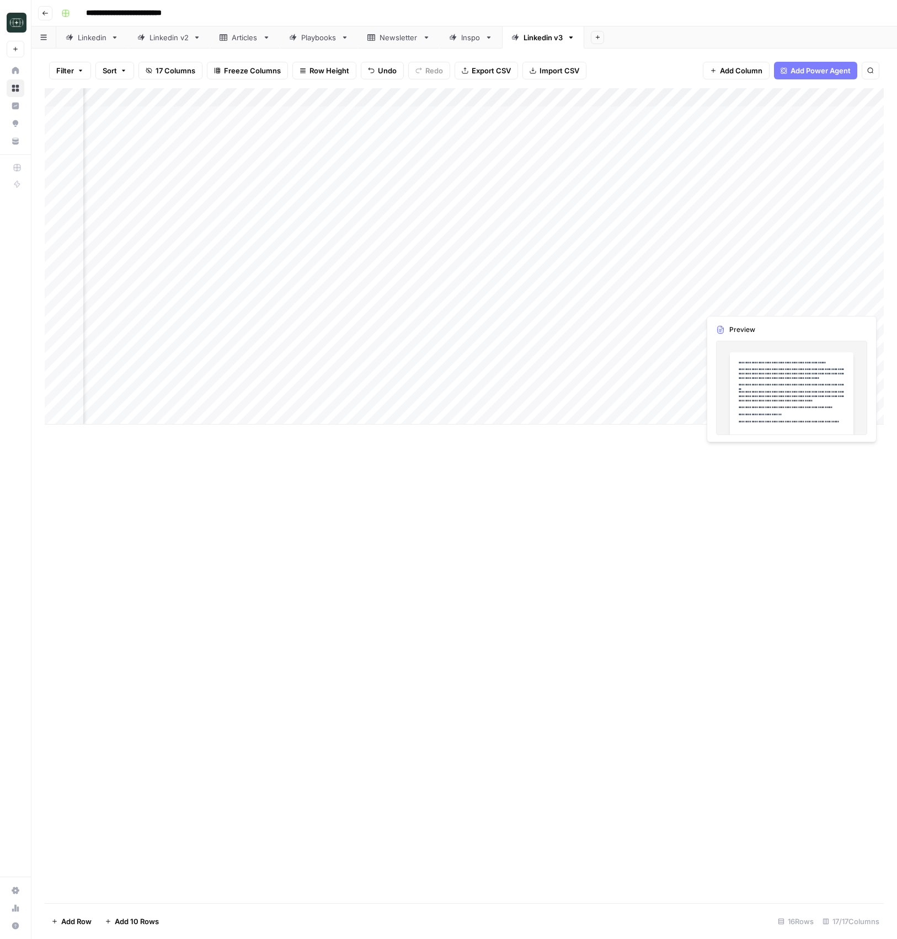
scroll to position [0, 84]
click at [785, 301] on div "Add Column" at bounding box center [464, 256] width 839 height 336
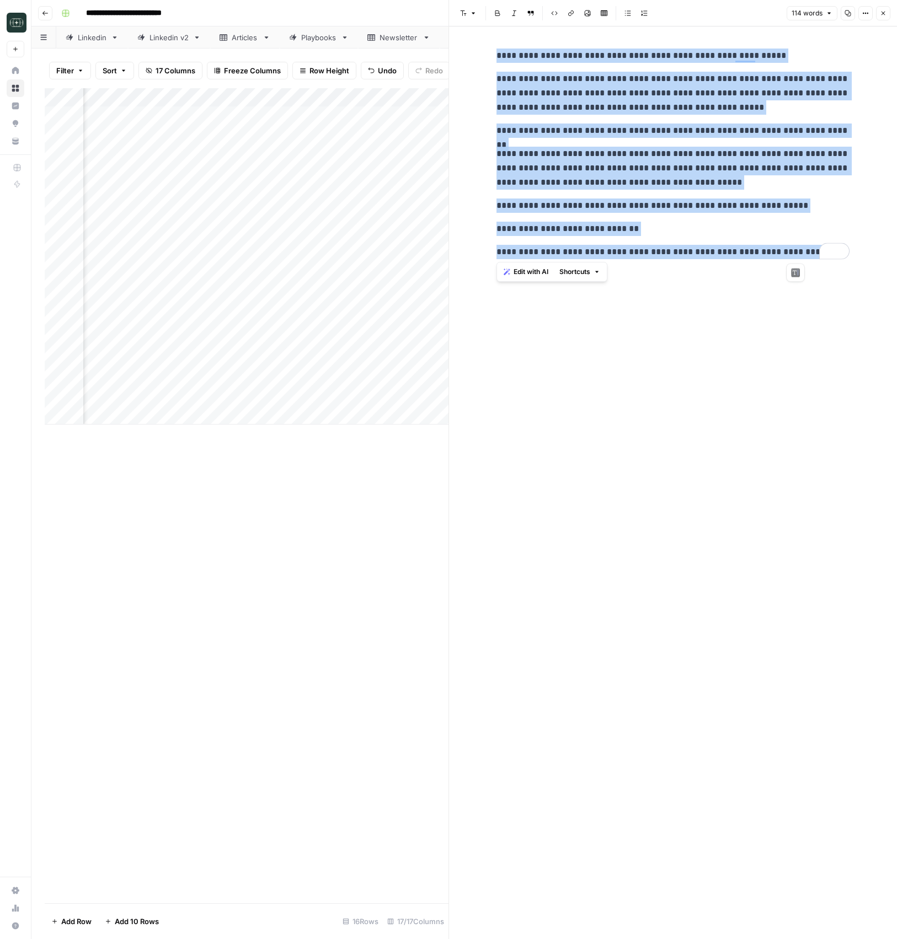
drag, startPoint x: 797, startPoint y: 254, endPoint x: 470, endPoint y: 39, distance: 391.7
click at [470, 39] on div "**********" at bounding box center [673, 482] width 448 height 913
click at [882, 19] on button "Close" at bounding box center [883, 13] width 14 height 14
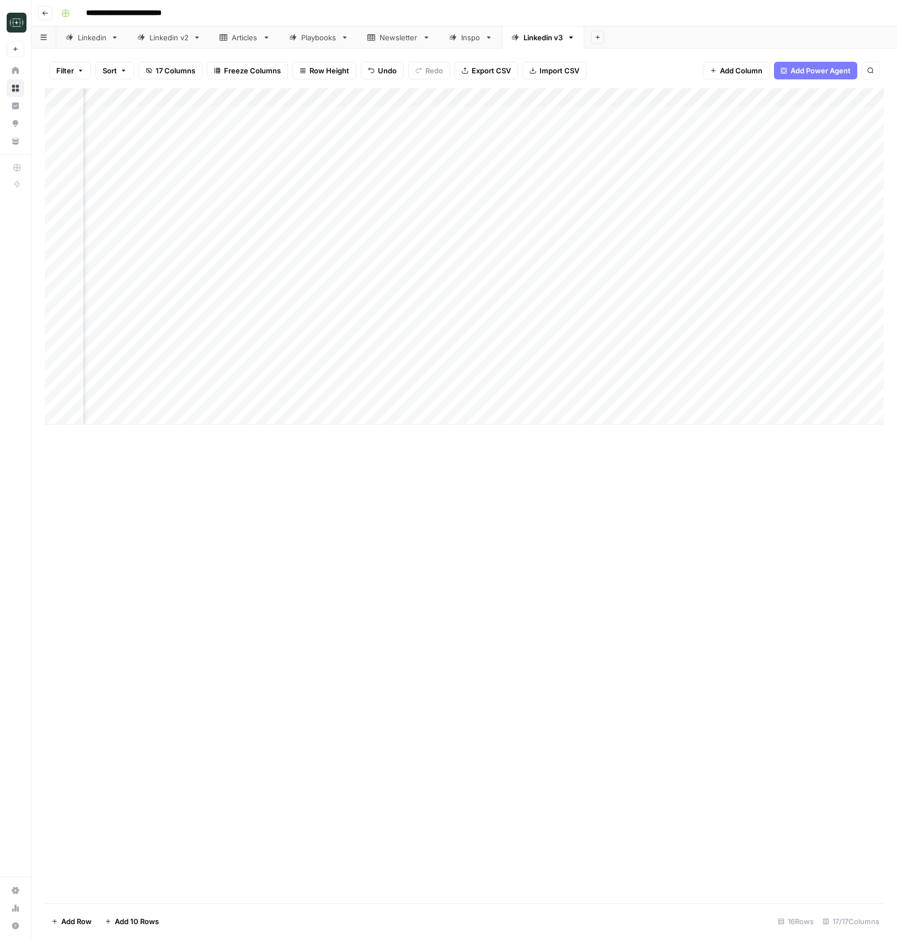
scroll to position [0, 983]
click at [789, 304] on div "Add Column" at bounding box center [464, 256] width 839 height 336
click at [819, 325] on div "Add Column" at bounding box center [464, 256] width 839 height 336
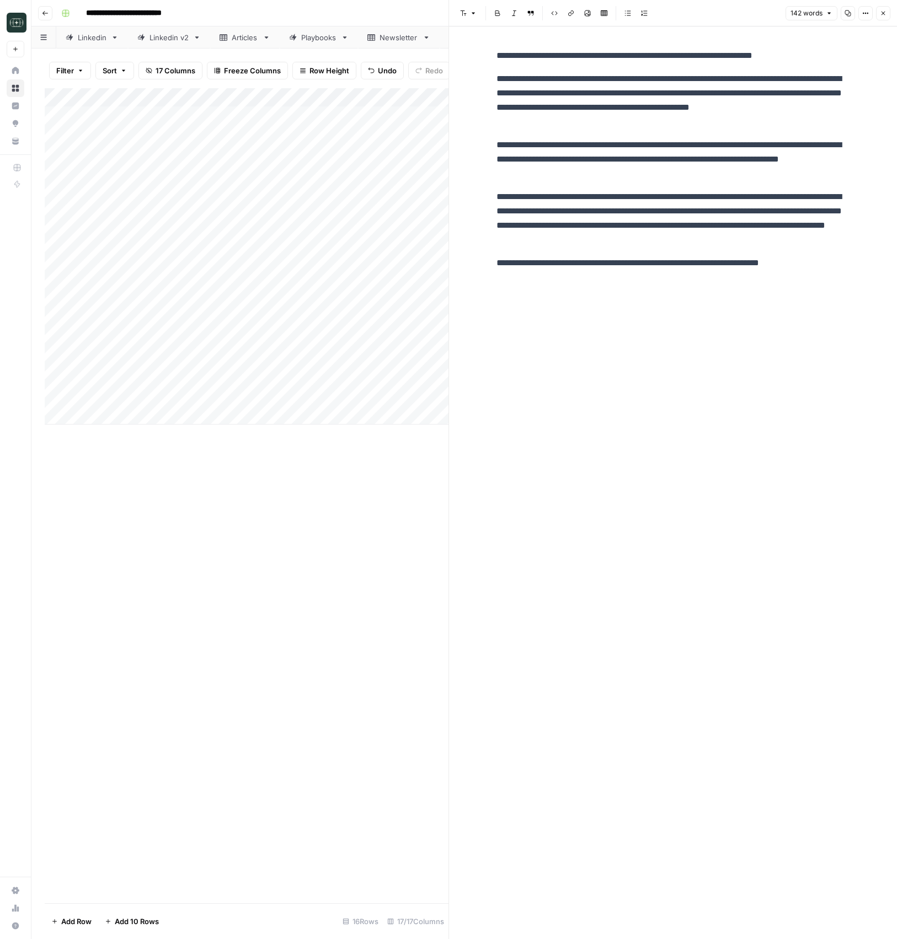
click at [649, 195] on p "**********" at bounding box center [672, 218] width 353 height 57
copy div "**********"
click at [747, 312] on div "**********" at bounding box center [673, 482] width 366 height 913
click at [882, 18] on button "Close" at bounding box center [883, 13] width 14 height 14
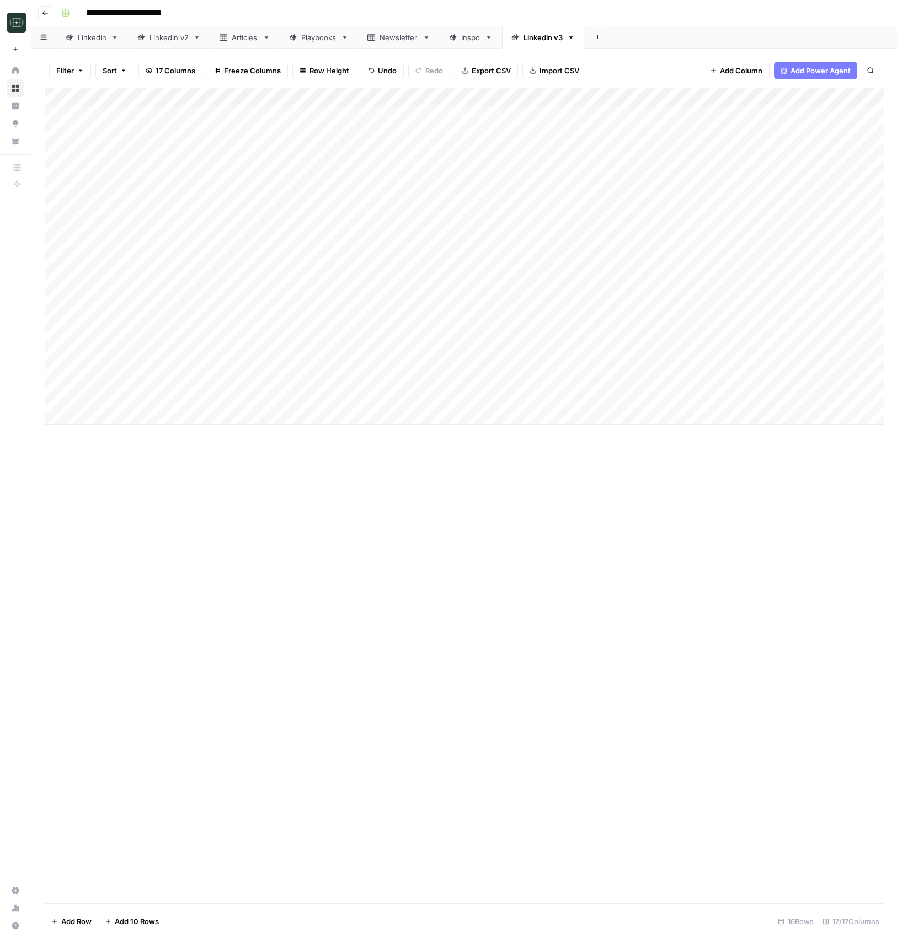
click at [379, 318] on div "Add Column" at bounding box center [464, 256] width 839 height 336
click at [827, 324] on div "Add Column" at bounding box center [464, 256] width 839 height 336
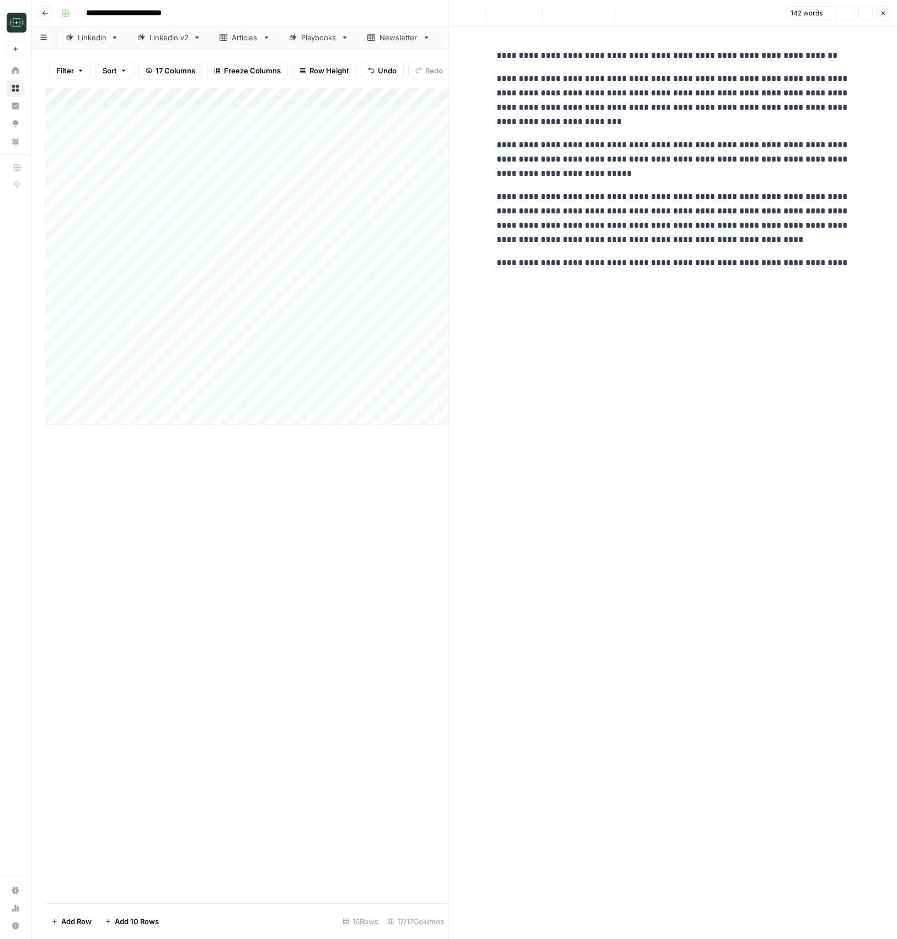
click at [610, 155] on p "**********" at bounding box center [672, 159] width 353 height 43
copy div "**********"
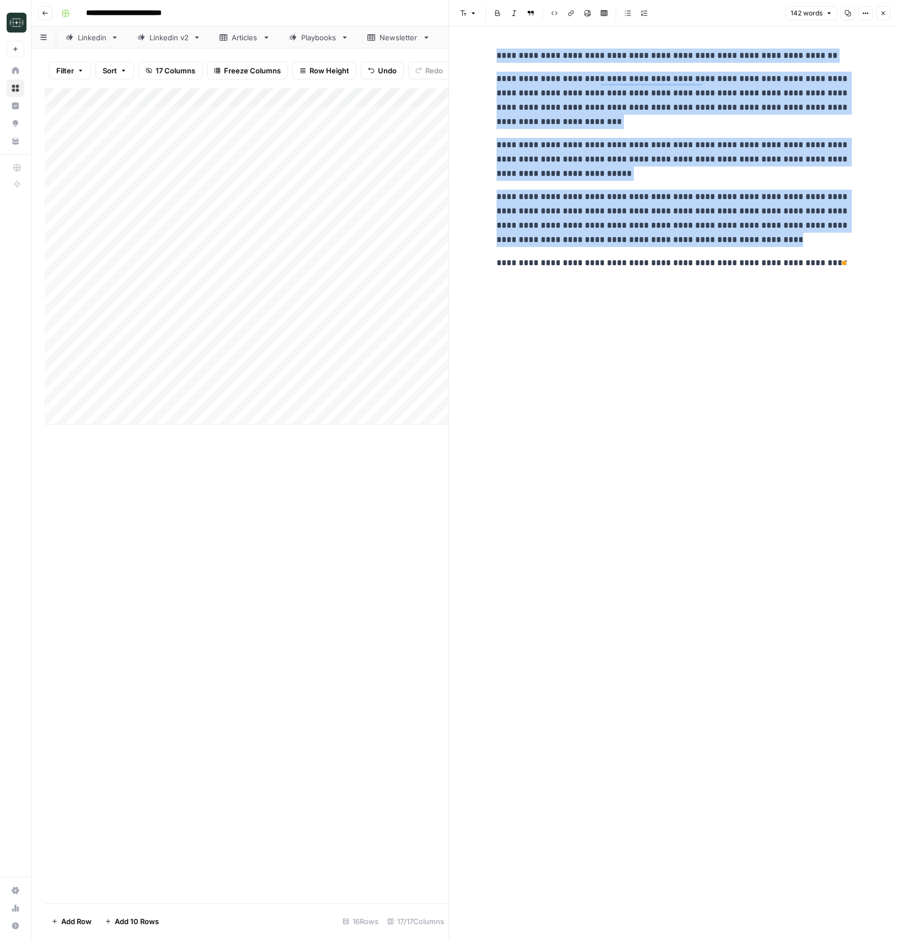
click at [882, 11] on icon "button" at bounding box center [882, 13] width 7 height 7
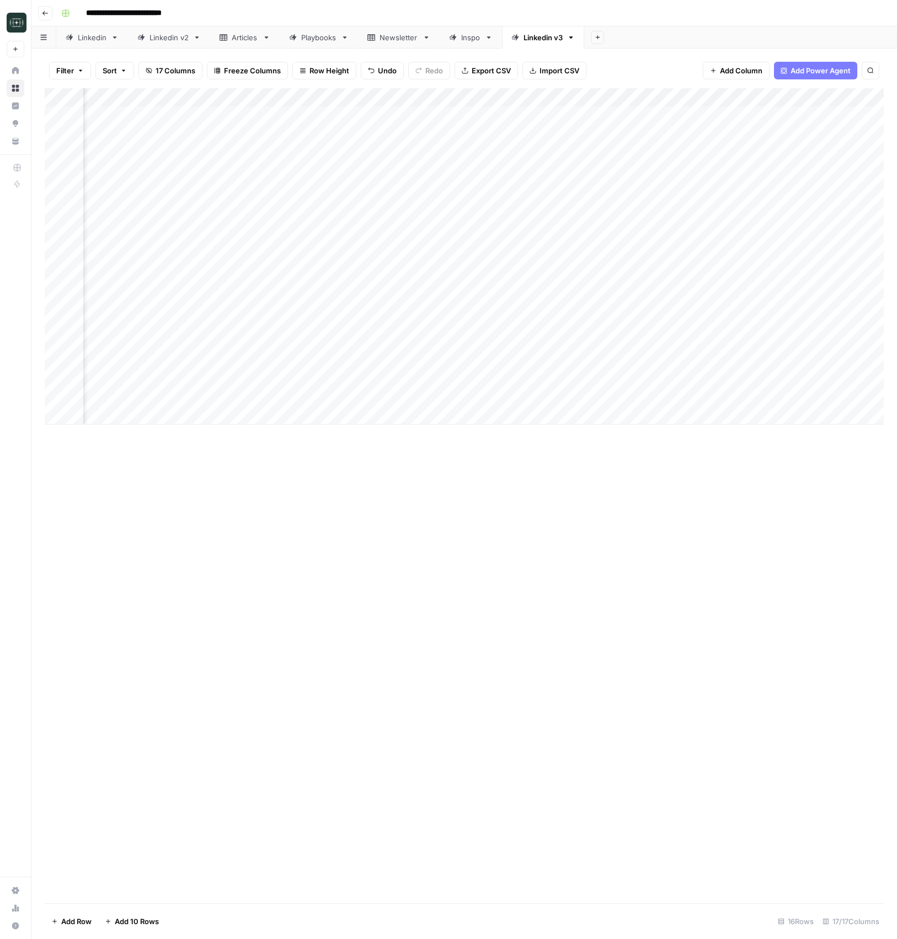
scroll to position [0, 1004]
click at [812, 320] on div "Add Column" at bounding box center [464, 256] width 839 height 336
click at [790, 301] on div "Add Column" at bounding box center [464, 256] width 839 height 336
click at [844, 304] on div "Add Column" at bounding box center [464, 256] width 839 height 336
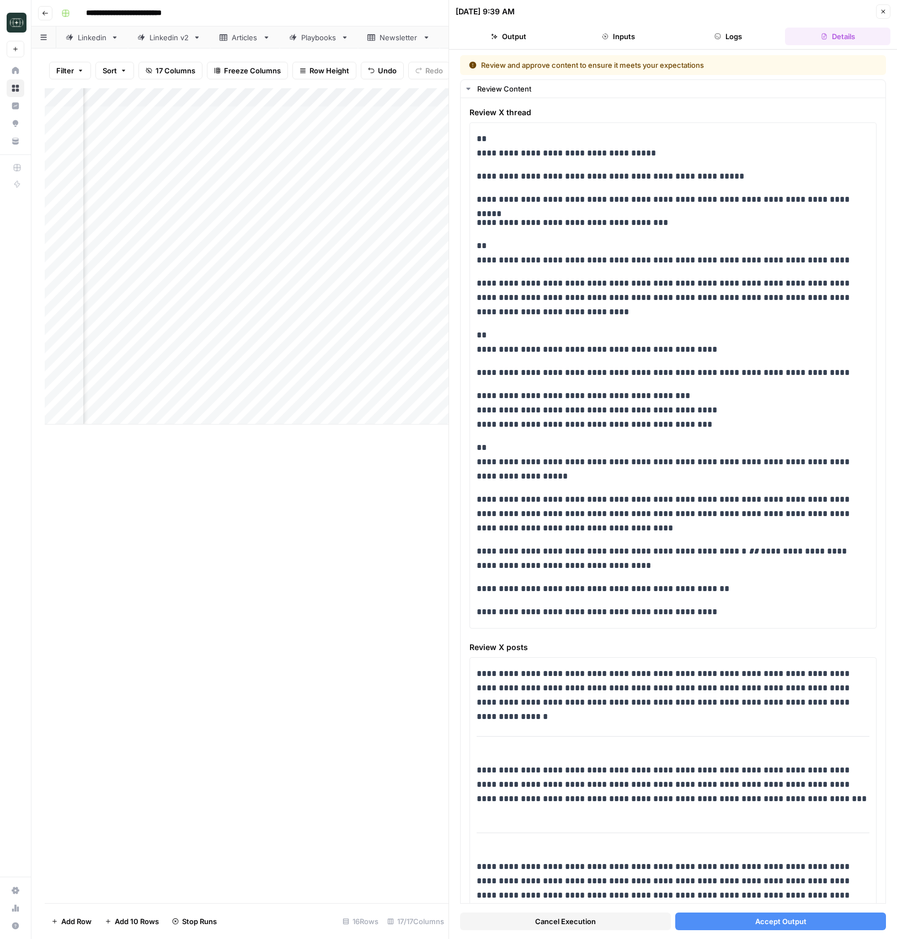
click at [737, 922] on button "Accept Output" at bounding box center [780, 922] width 211 height 18
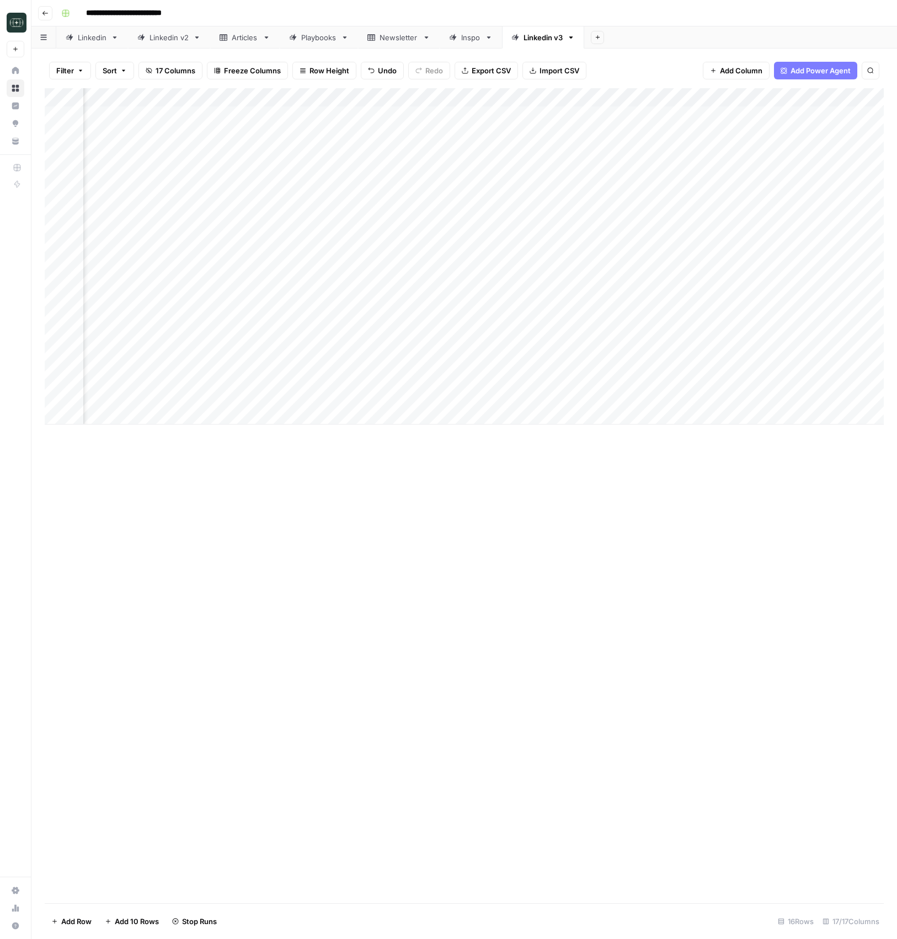
scroll to position [0, 1231]
